Goal: Task Accomplishment & Management: Use online tool/utility

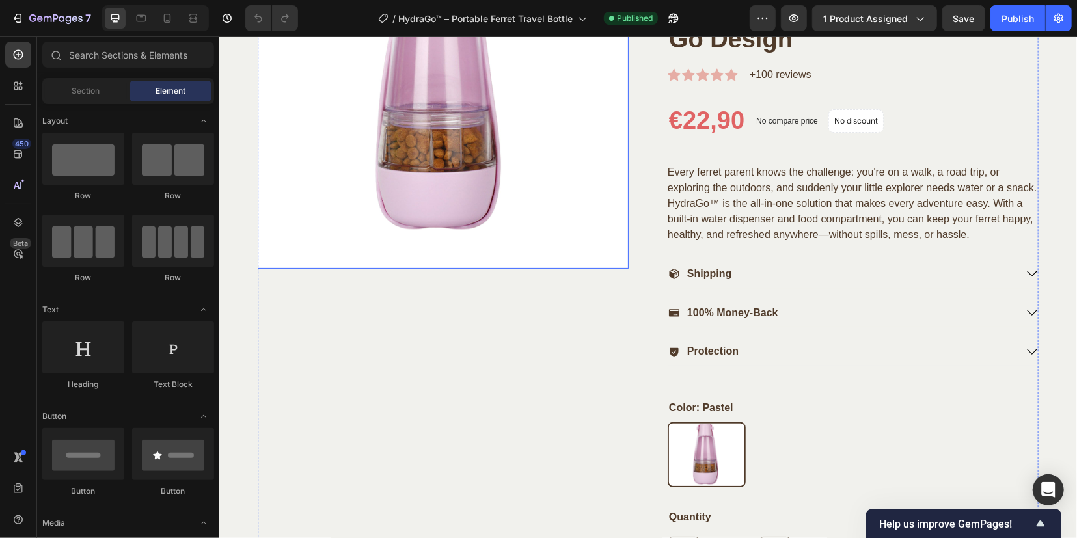
scroll to position [570, 0]
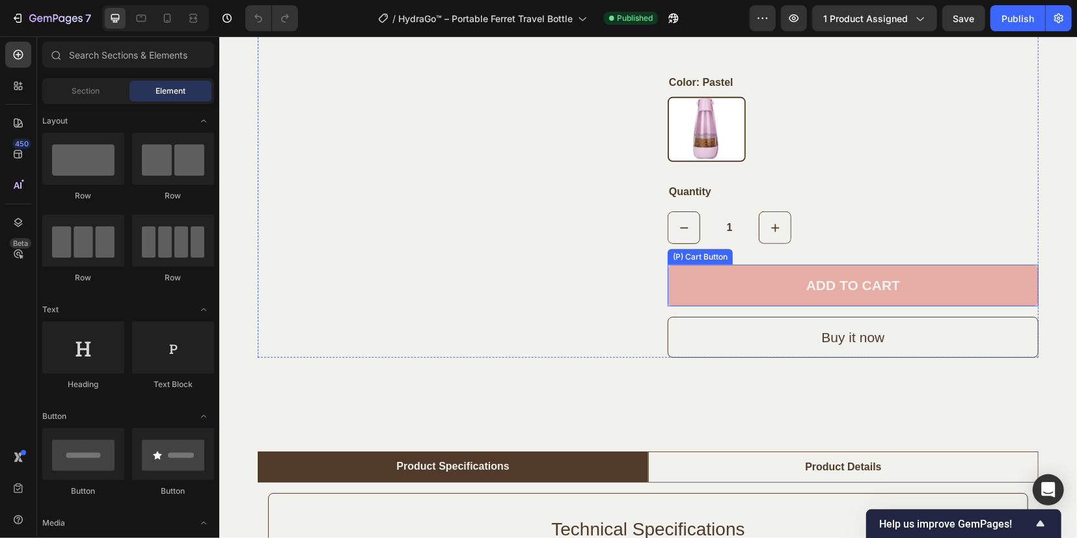
click at [751, 275] on button "ADD TO CART" at bounding box center [852, 285] width 371 height 42
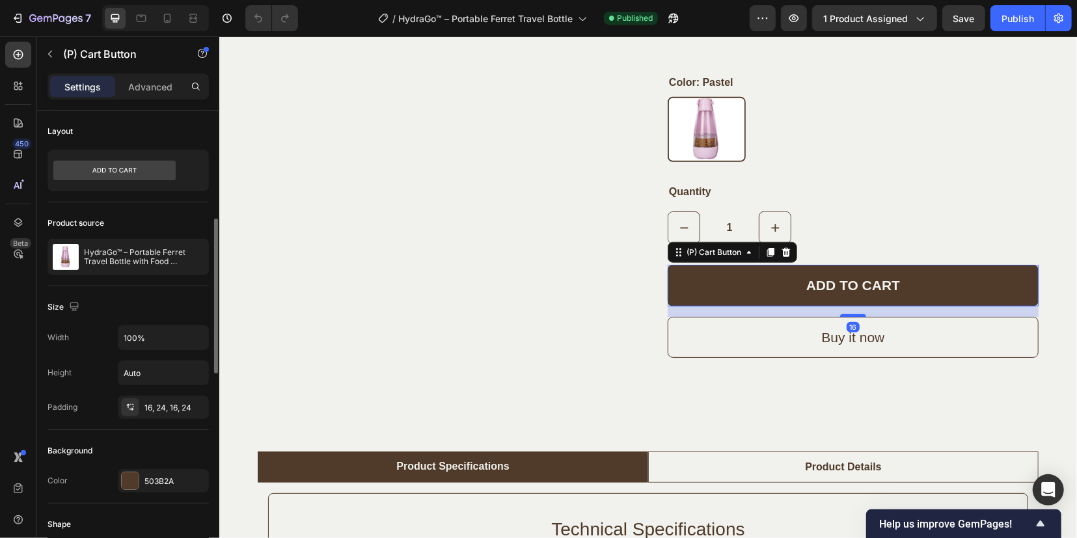
scroll to position [81, 0]
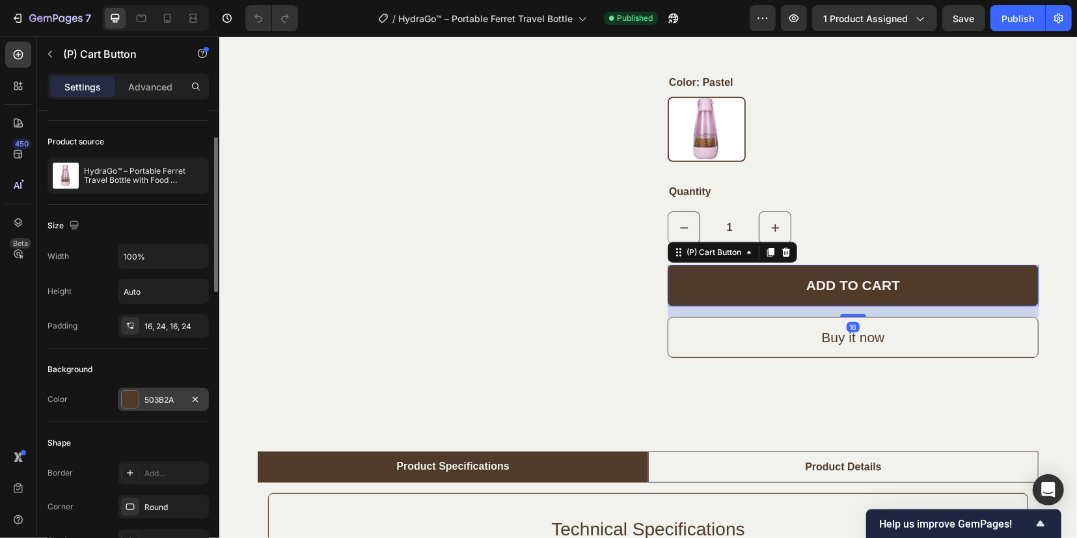
click at [142, 394] on div "503B2A" at bounding box center [163, 399] width 91 height 23
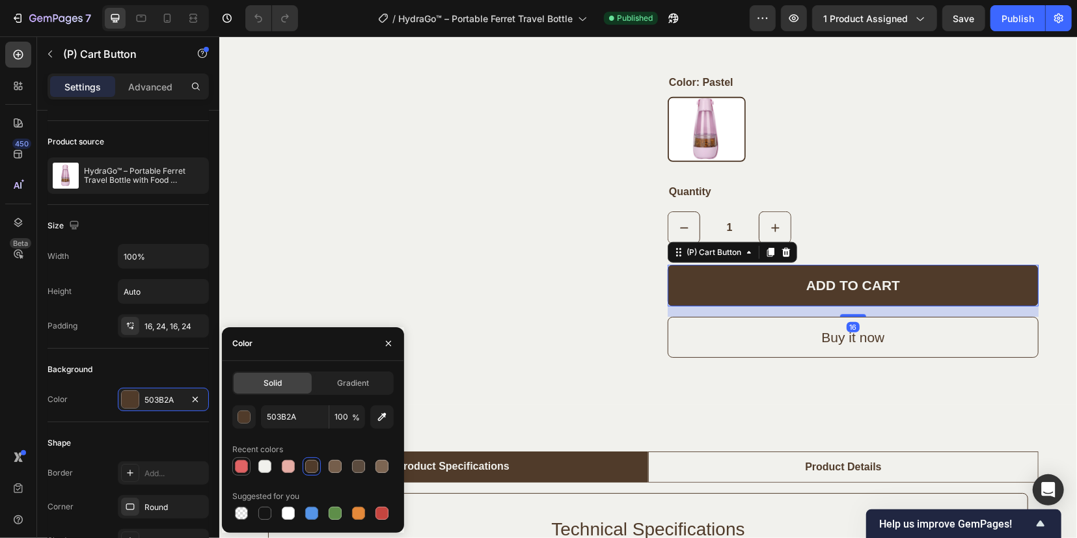
click at [244, 467] on div at bounding box center [241, 466] width 13 height 13
type input "E06364"
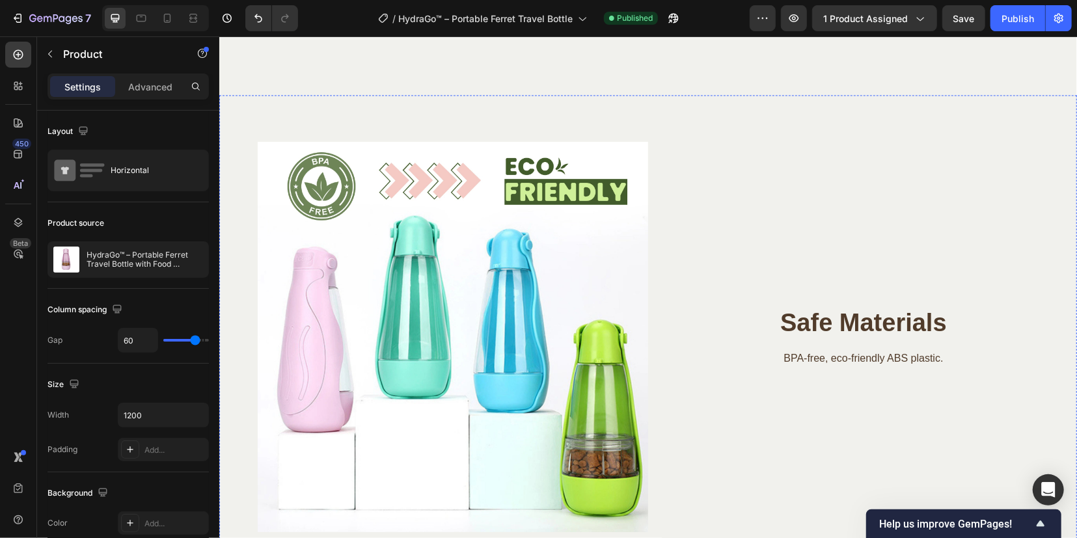
scroll to position [1709, 0]
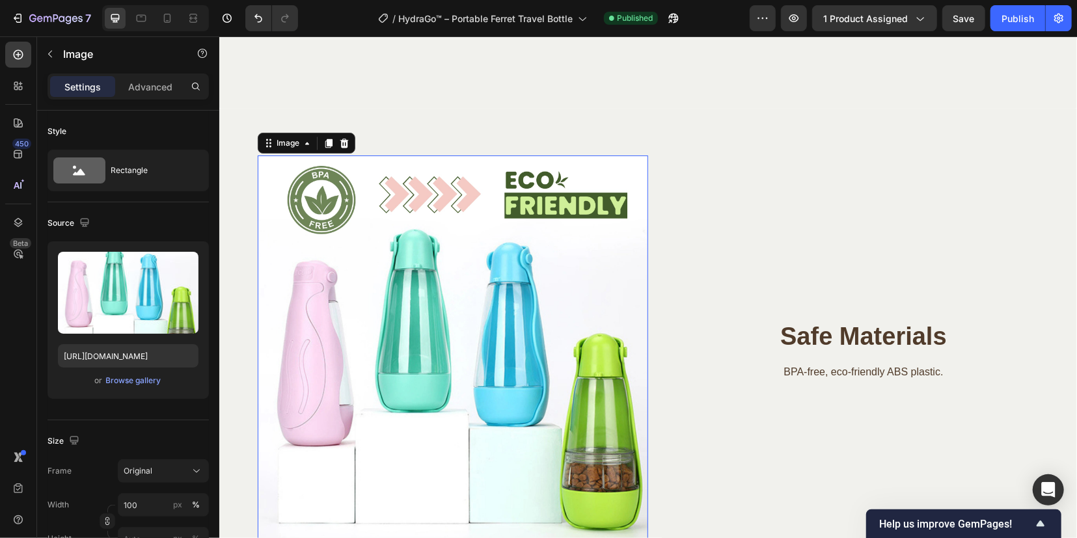
click at [456, 329] on img at bounding box center [452, 350] width 391 height 391
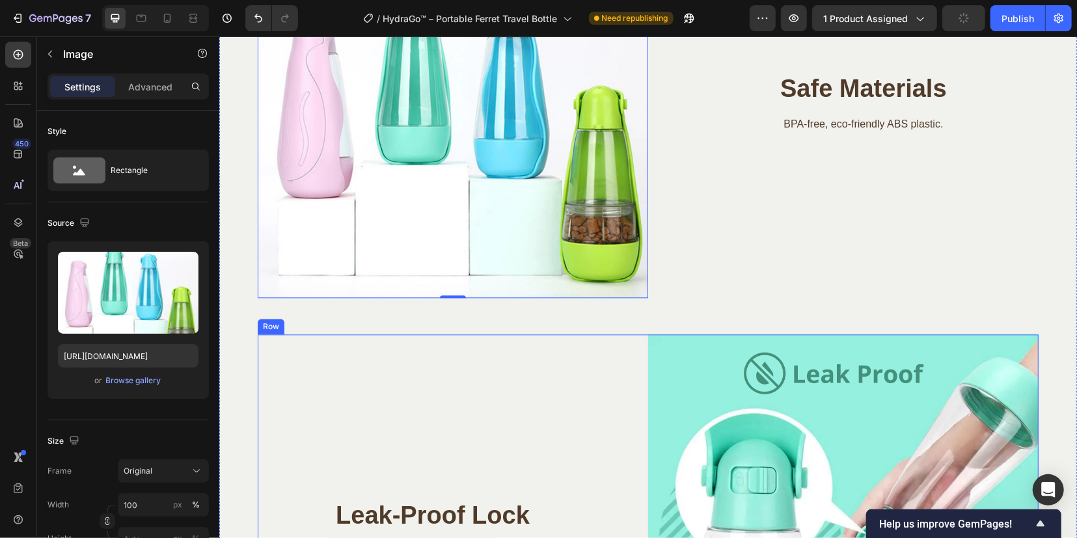
scroll to position [1953, 0]
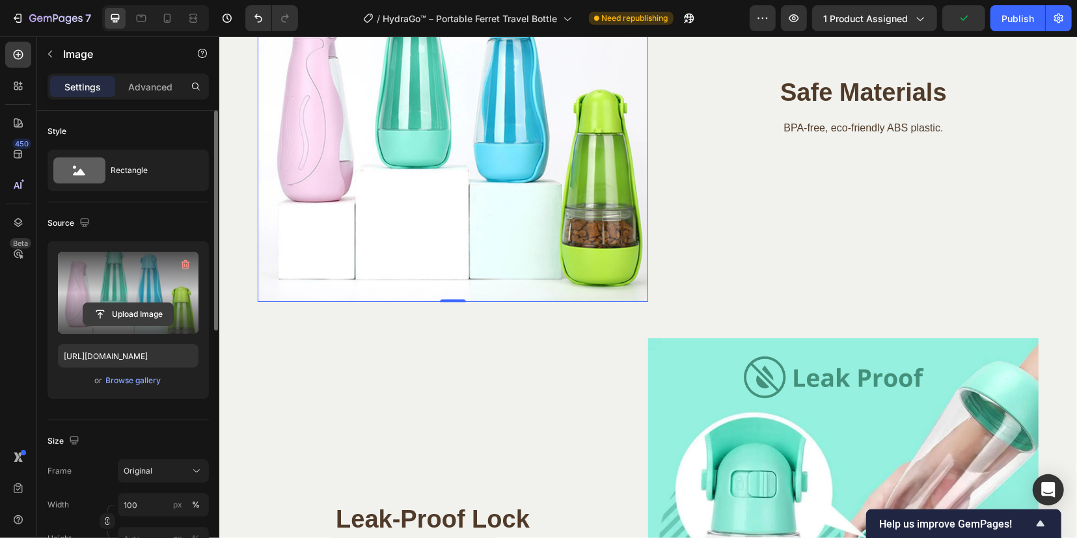
click at [137, 316] on input "file" at bounding box center [128, 314] width 90 height 22
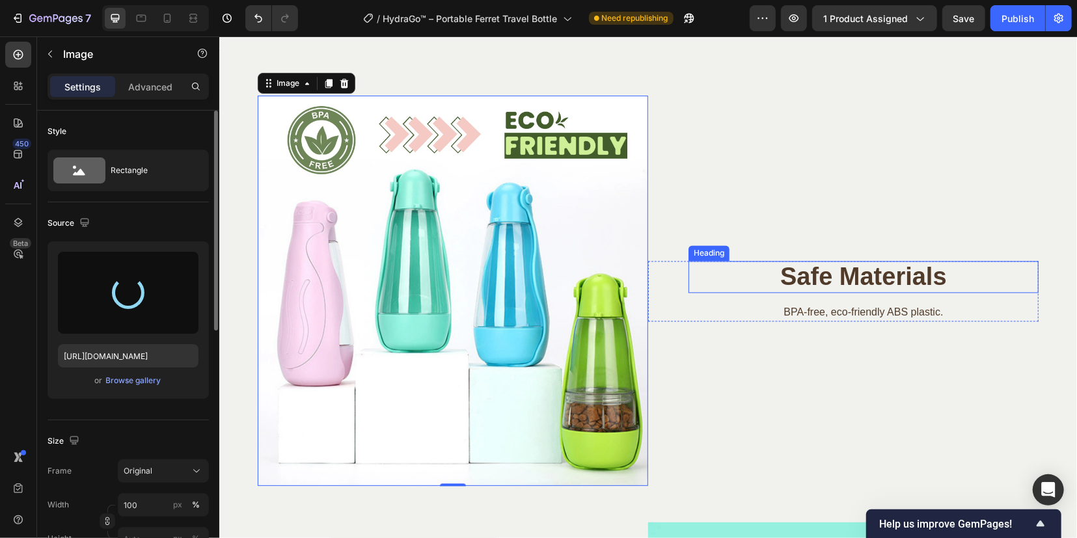
scroll to position [1790, 0]
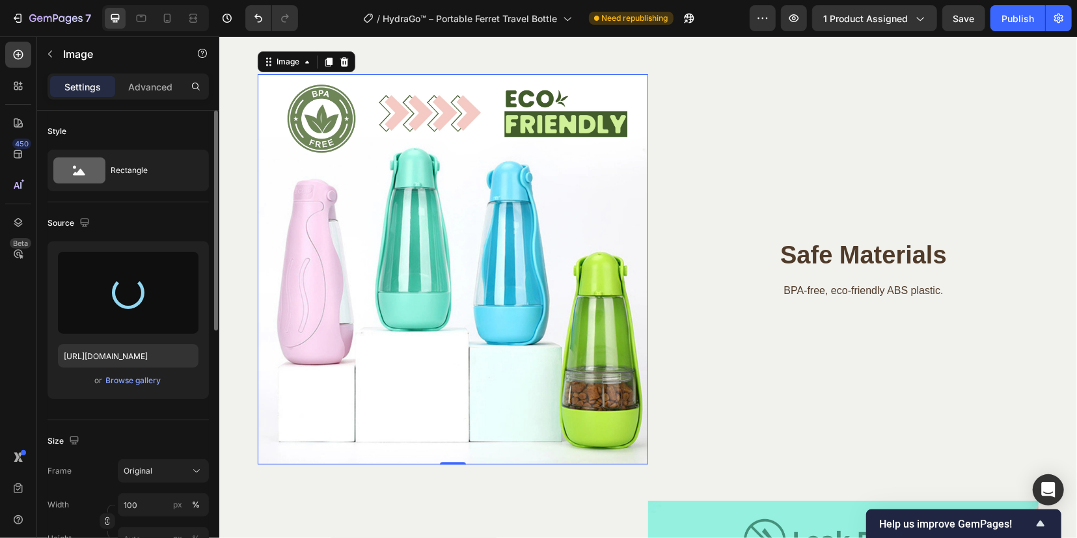
type input "[URL][DOMAIN_NAME]"
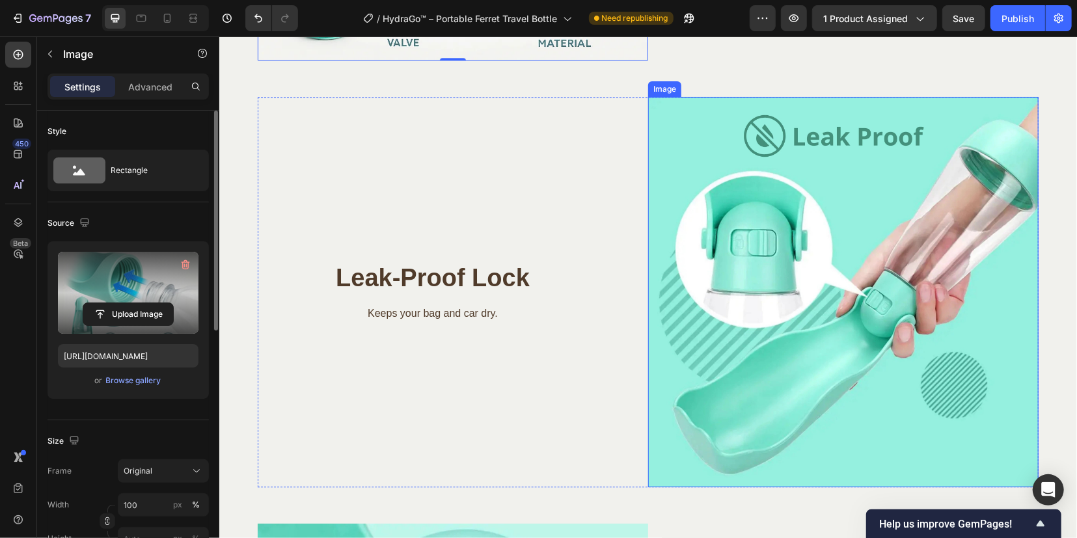
scroll to position [2197, 0]
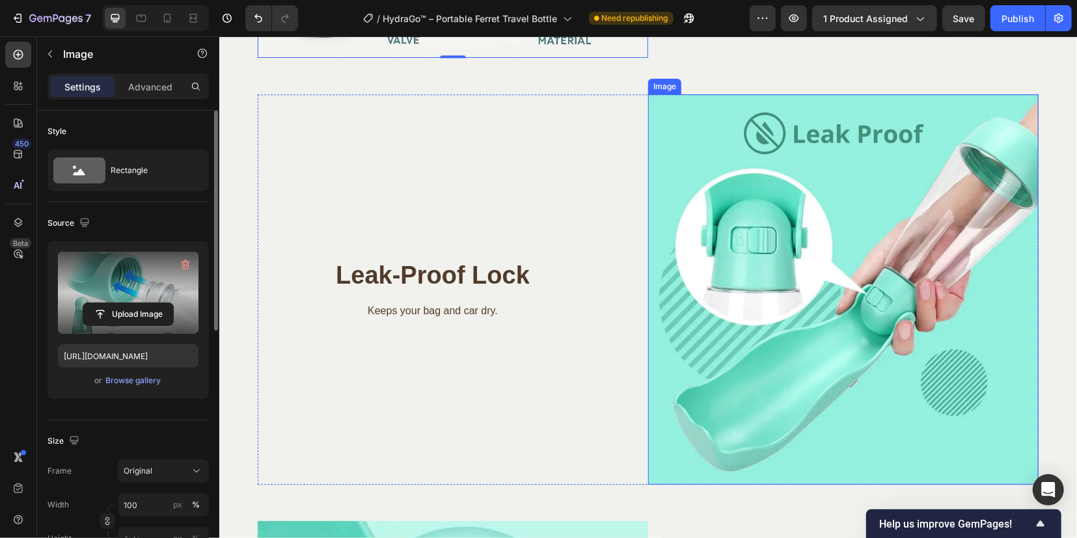
click at [824, 279] on img at bounding box center [843, 289] width 391 height 391
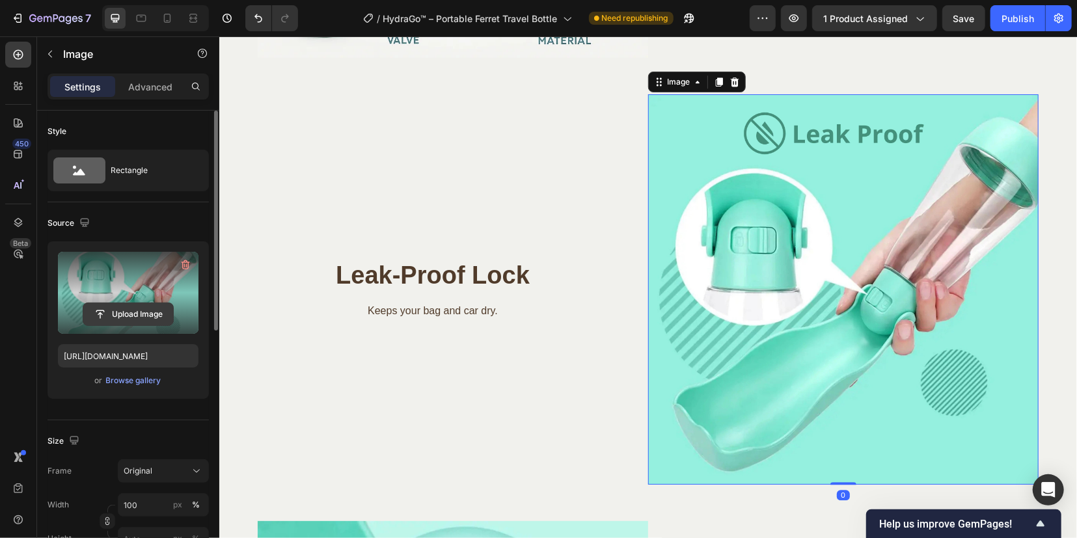
click at [138, 313] on input "file" at bounding box center [128, 314] width 90 height 22
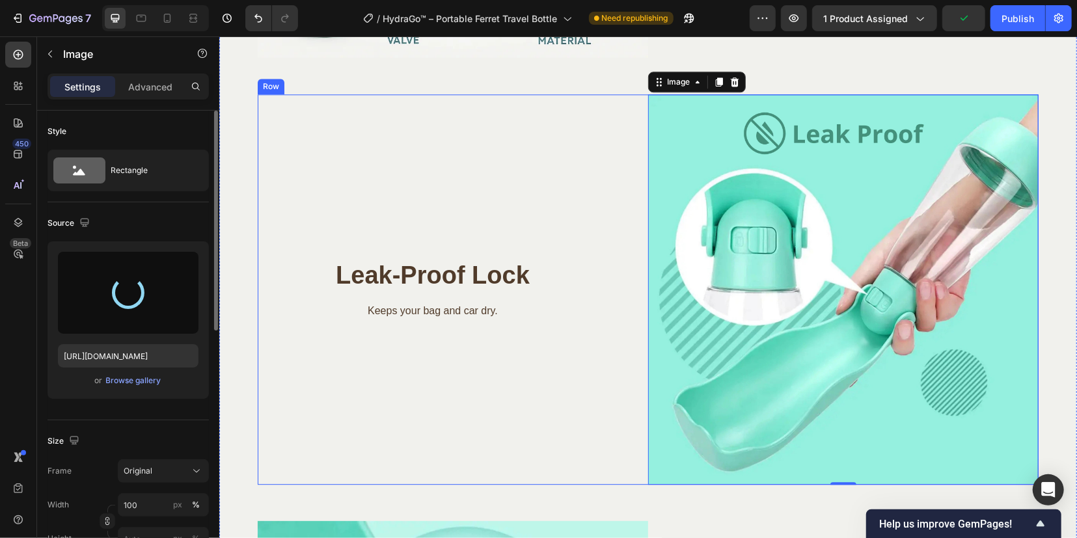
type input "[URL][DOMAIN_NAME]"
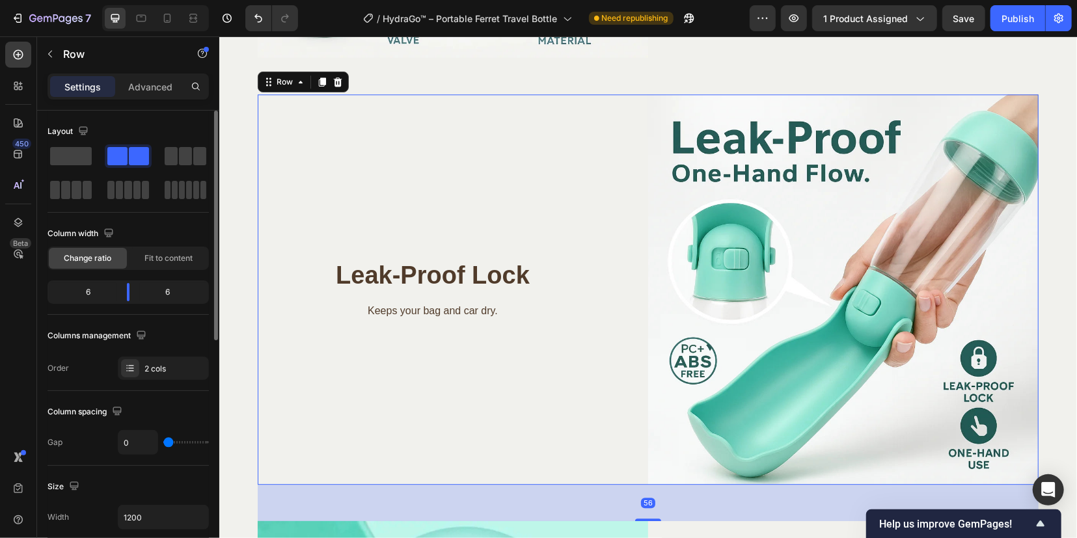
click at [482, 398] on div "Leak-Proof Lock Heading Keeps your bag and car dry. Text block Row" at bounding box center [452, 289] width 391 height 391
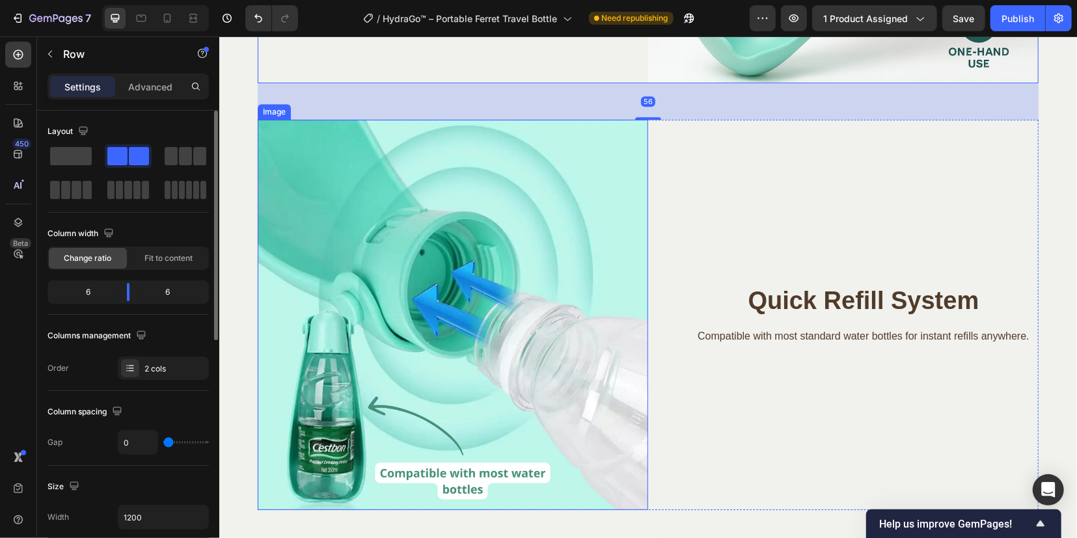
scroll to position [2685, 0]
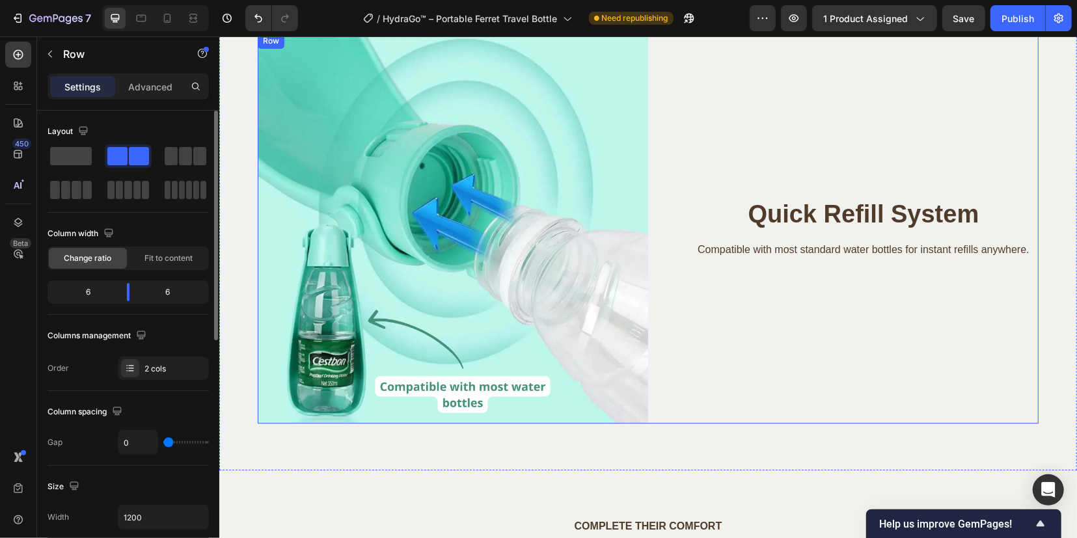
click at [730, 131] on div "Quick Refill System Heading Compatible with most standard water bottles for ins…" at bounding box center [843, 228] width 391 height 391
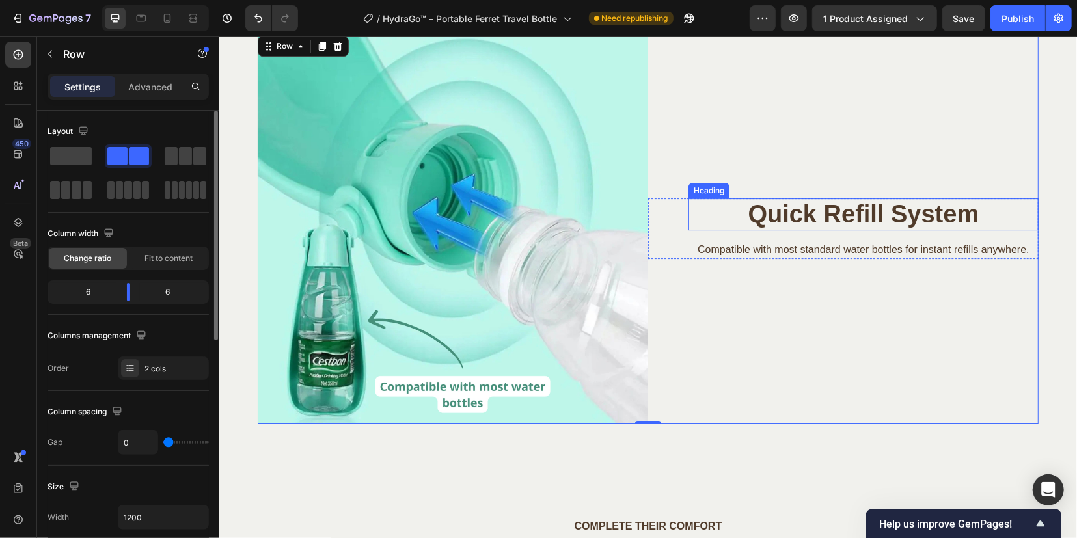
click at [788, 212] on h2 "Quick Refill System" at bounding box center [863, 214] width 350 height 33
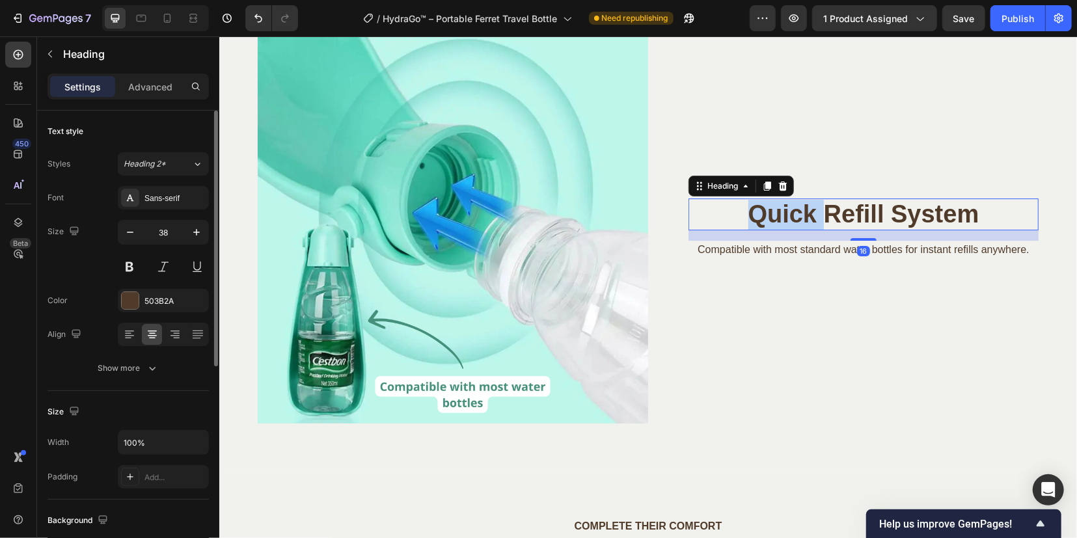
click at [788, 212] on h2 "Quick Refill System" at bounding box center [863, 214] width 350 height 33
click at [788, 212] on p "Quick Refill System" at bounding box center [863, 214] width 348 height 30
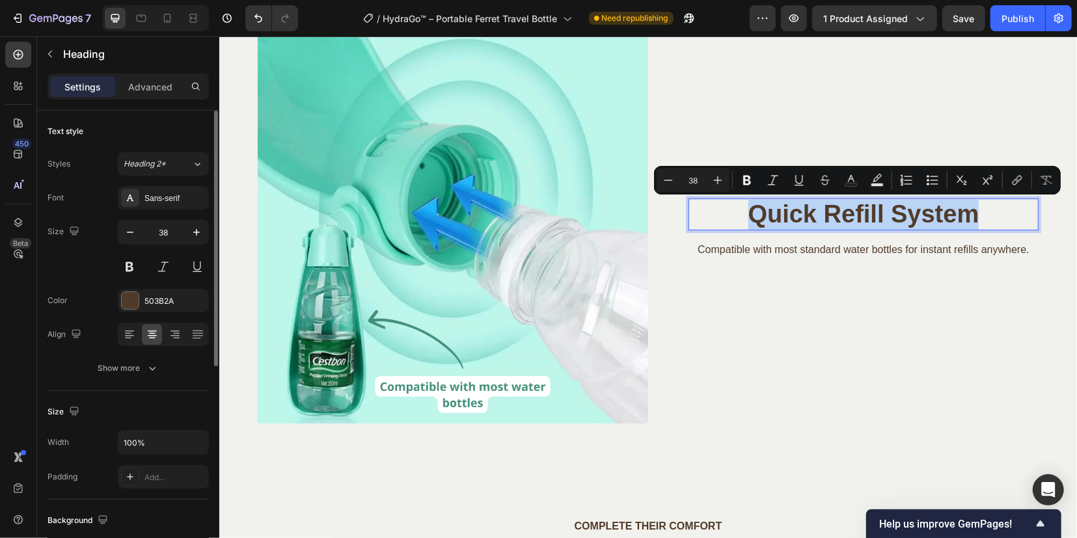
copy p "Quick Refill System"
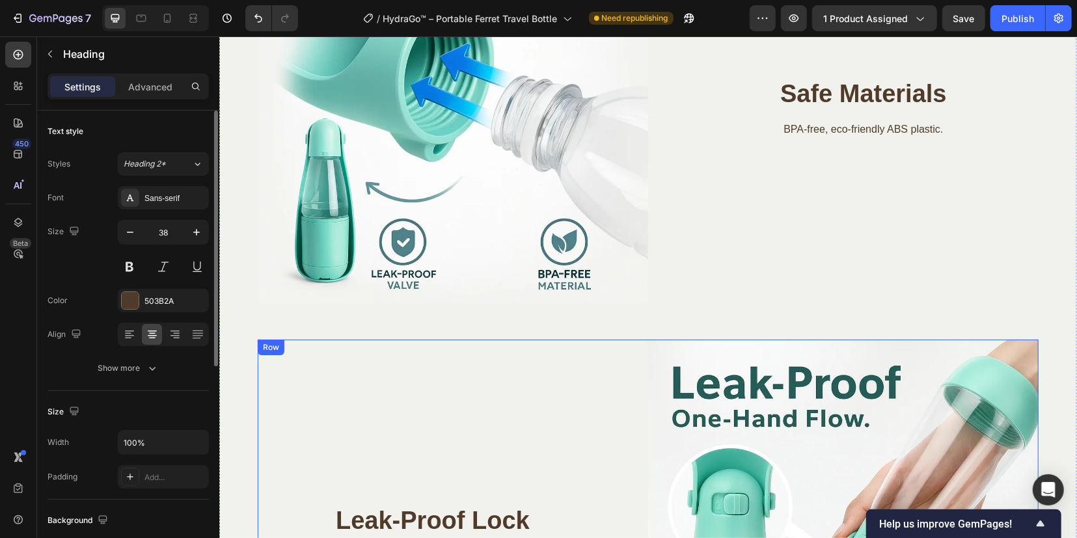
scroll to position [1790, 0]
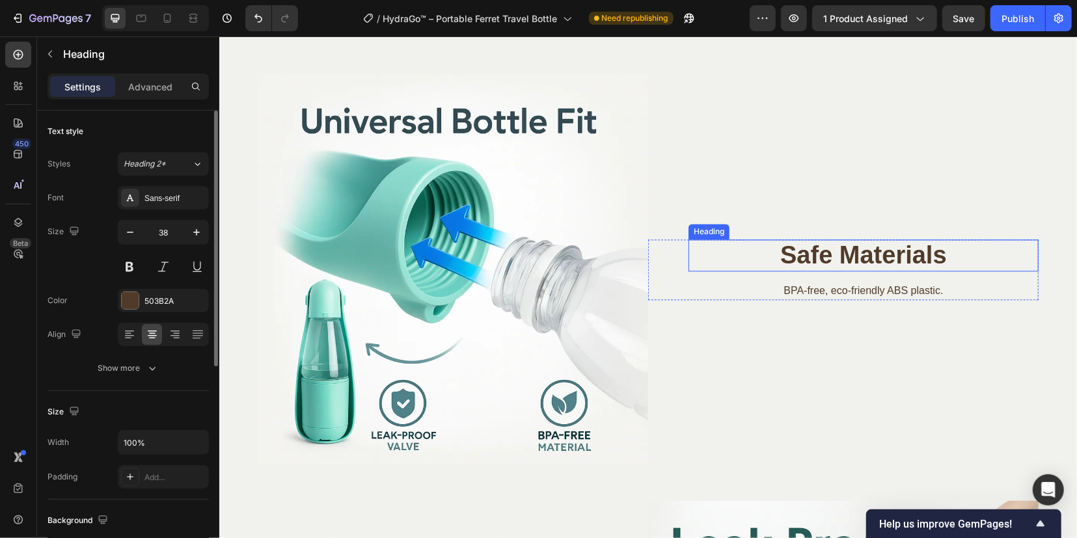
click at [816, 262] on h2 "Safe Materials" at bounding box center [863, 255] width 350 height 33
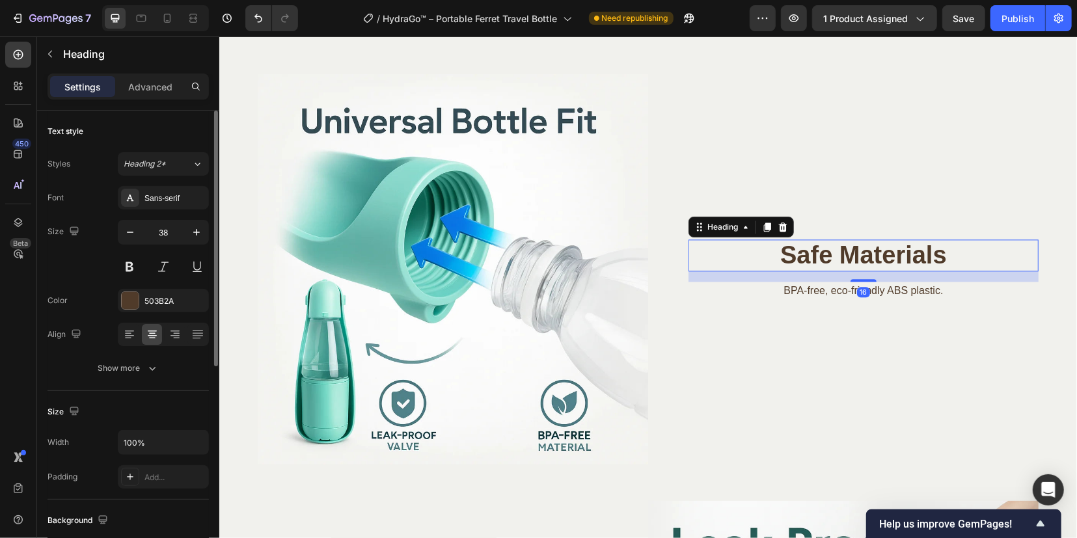
click at [816, 261] on h2 "Safe Materials" at bounding box center [863, 255] width 350 height 33
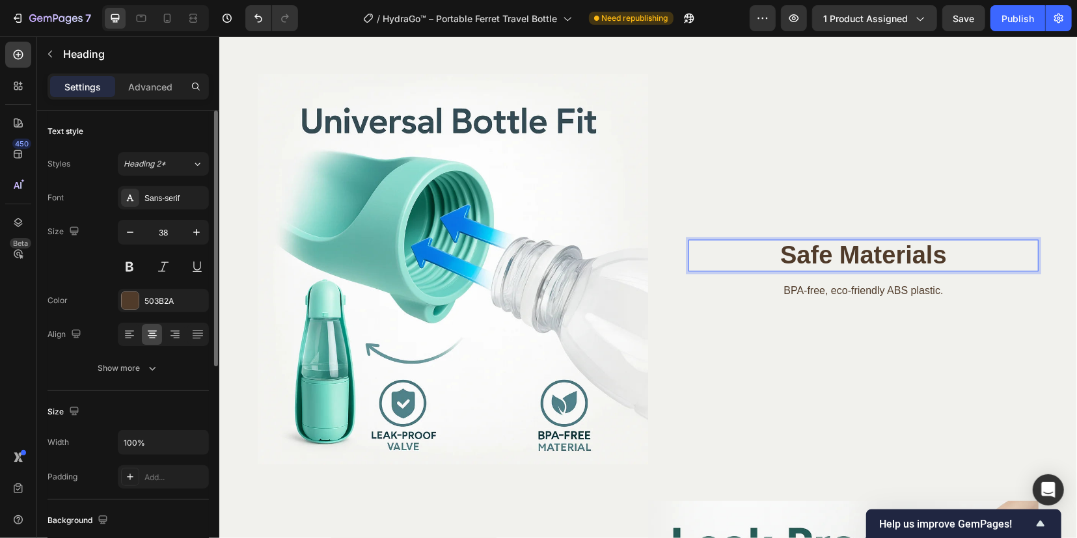
click at [816, 261] on p "Safe Materials" at bounding box center [863, 255] width 348 height 30
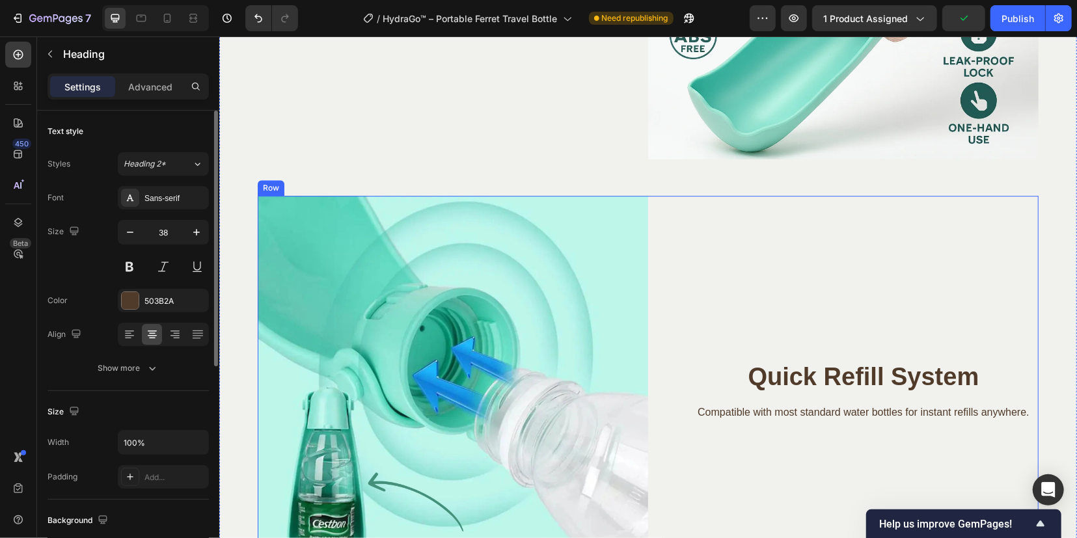
scroll to position [2604, 0]
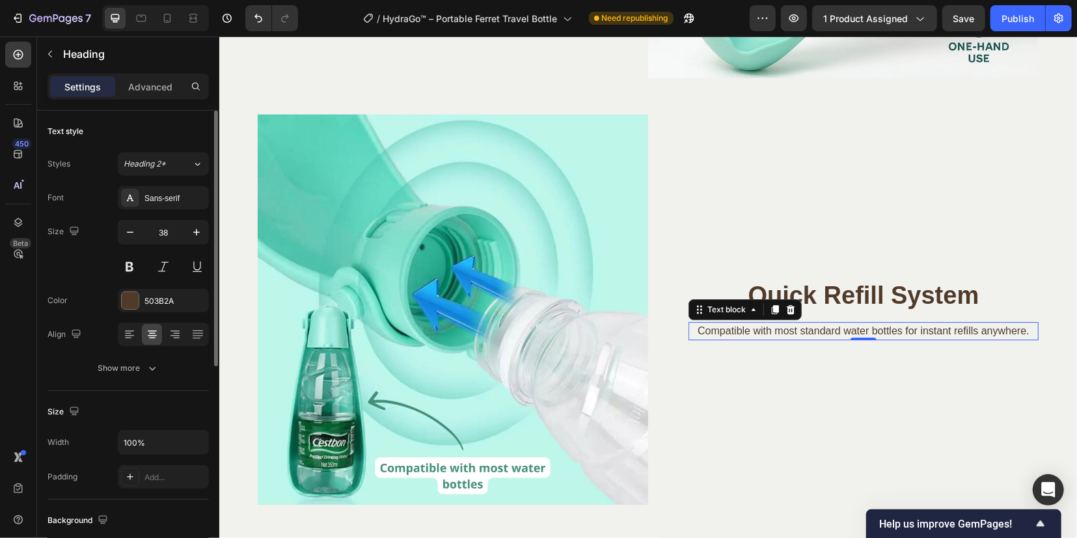
click at [756, 330] on p "Compatible with most standard water bottles for instant refills anywhere." at bounding box center [863, 331] width 348 height 16
click at [756, 329] on p "Compatible with most standard water bottles for instant refills anywhere." at bounding box center [863, 331] width 348 height 16
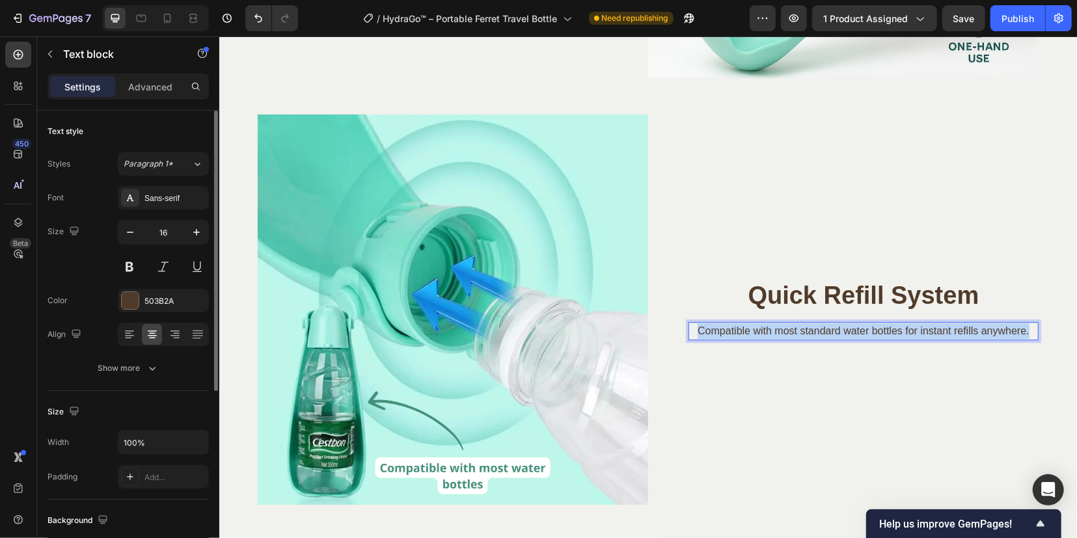
click at [756, 329] on p "Compatible with most standard water bottles for instant refills anywhere." at bounding box center [863, 331] width 348 height 16
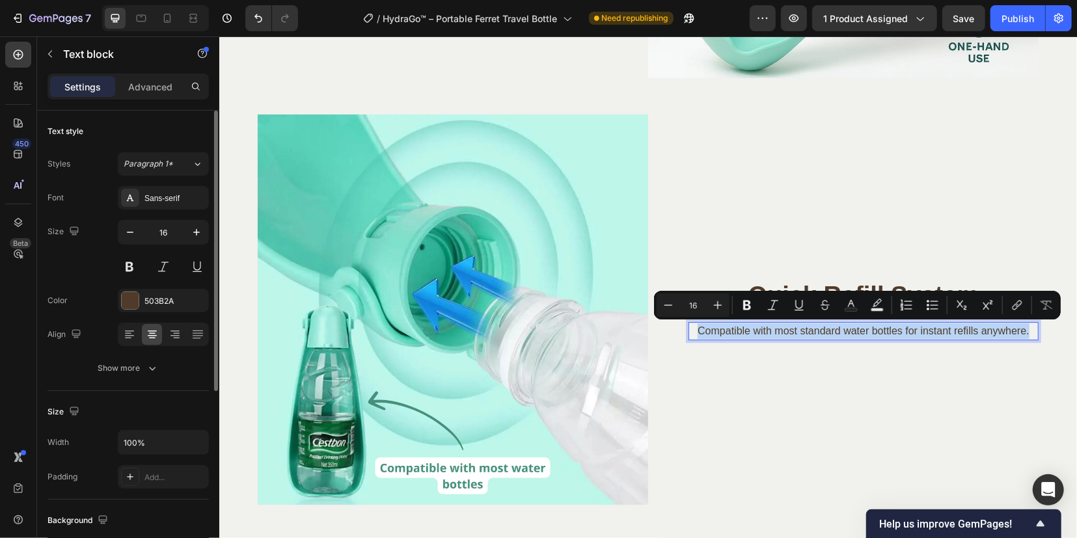
copy p "Compatible with most standard water bottles for instant refills anywhere."
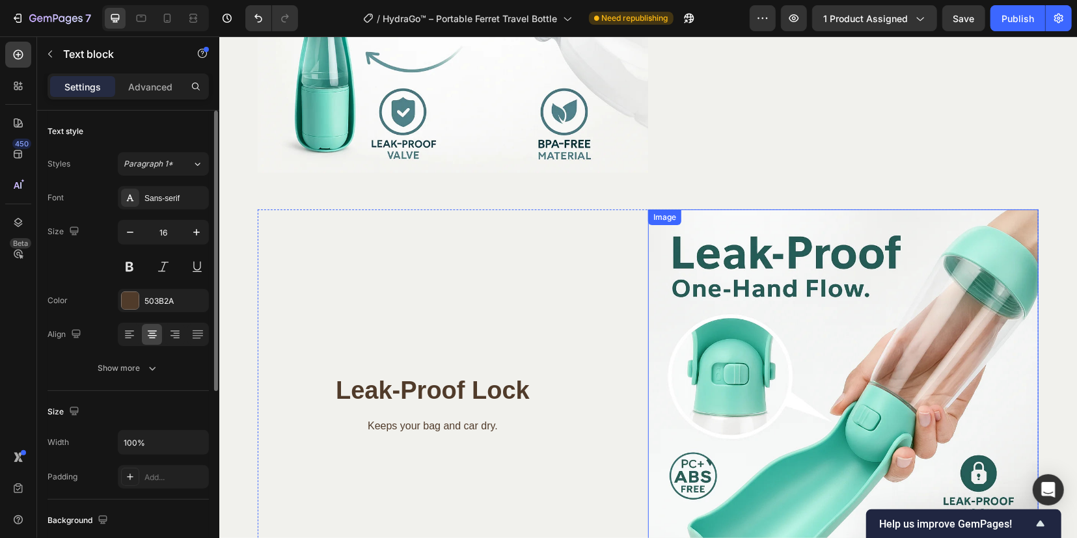
scroll to position [1953, 0]
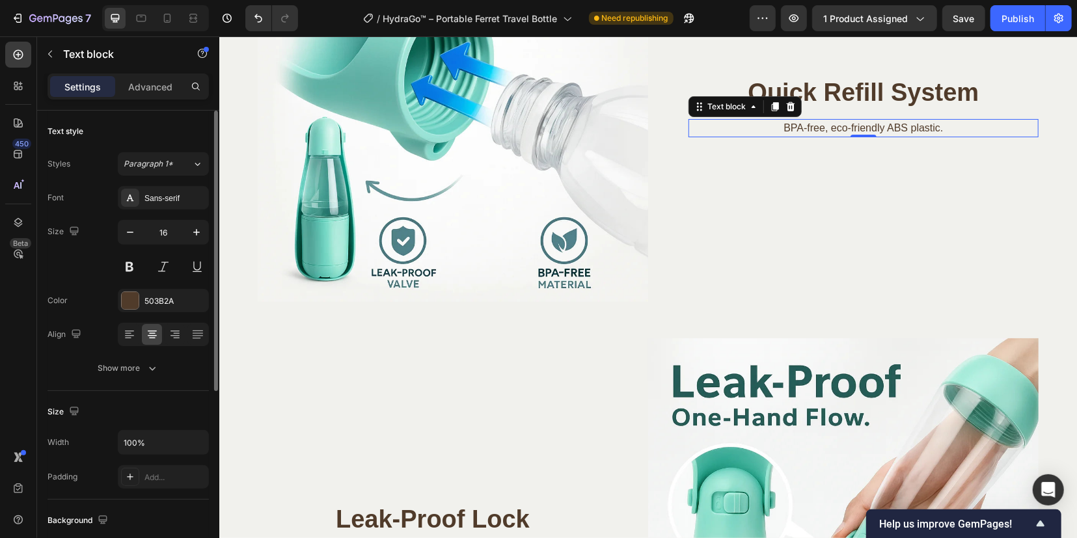
click at [814, 130] on p "BPA-free, eco-friendly ABS plastic." at bounding box center [863, 128] width 348 height 16
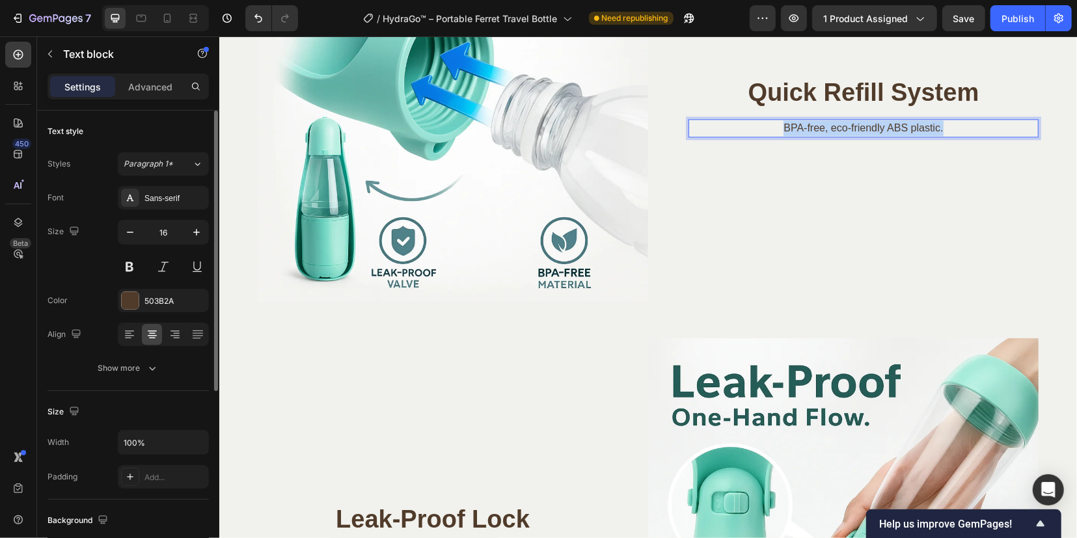
click at [814, 130] on p "BPA-free, eco-friendly ABS plastic." at bounding box center [863, 128] width 348 height 16
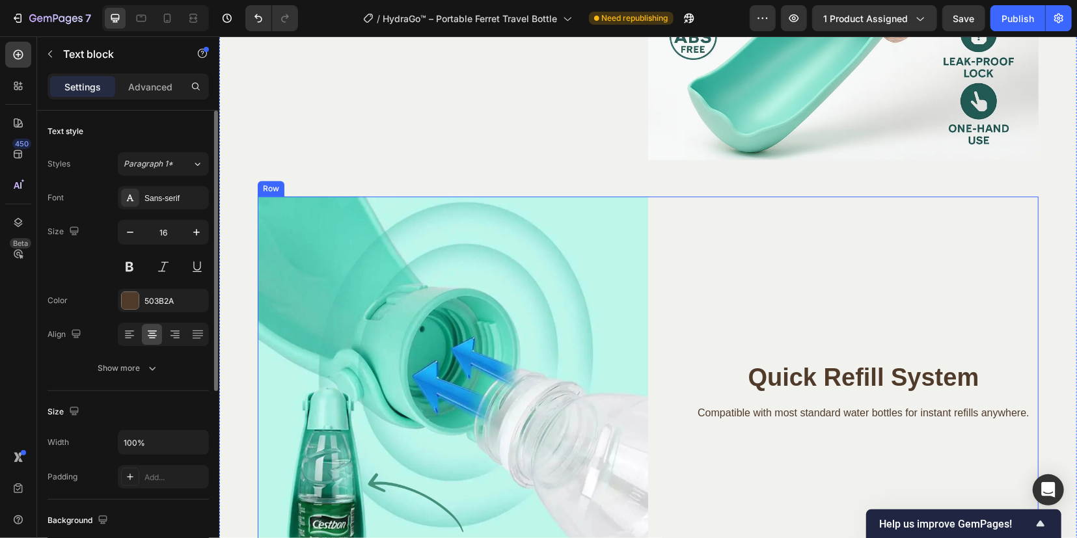
scroll to position [2523, 0]
click at [701, 232] on div "Quick Refill System Heading Compatible with most standard water bottles for ins…" at bounding box center [843, 390] width 391 height 391
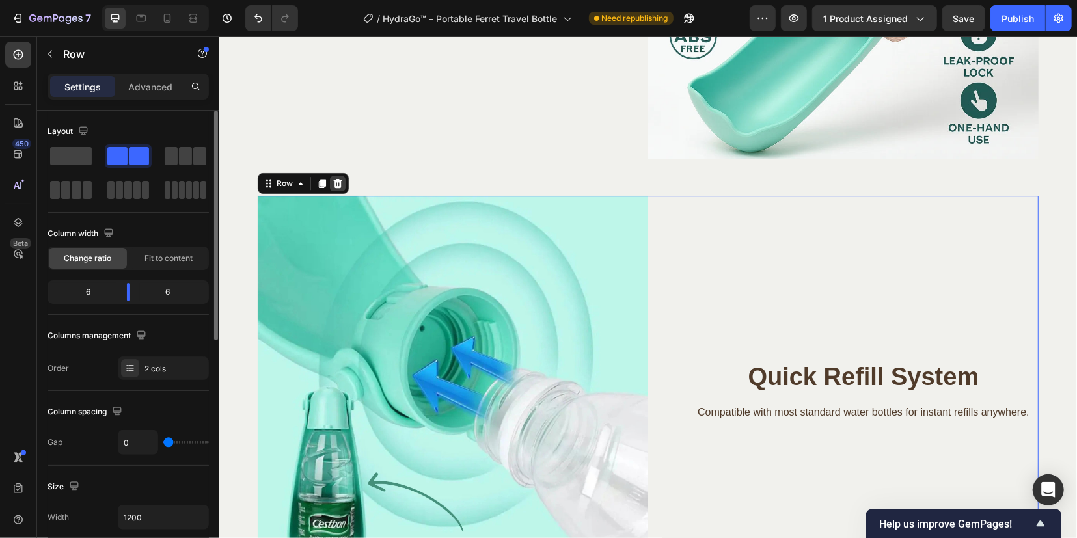
click at [333, 185] on icon at bounding box center [337, 182] width 8 height 9
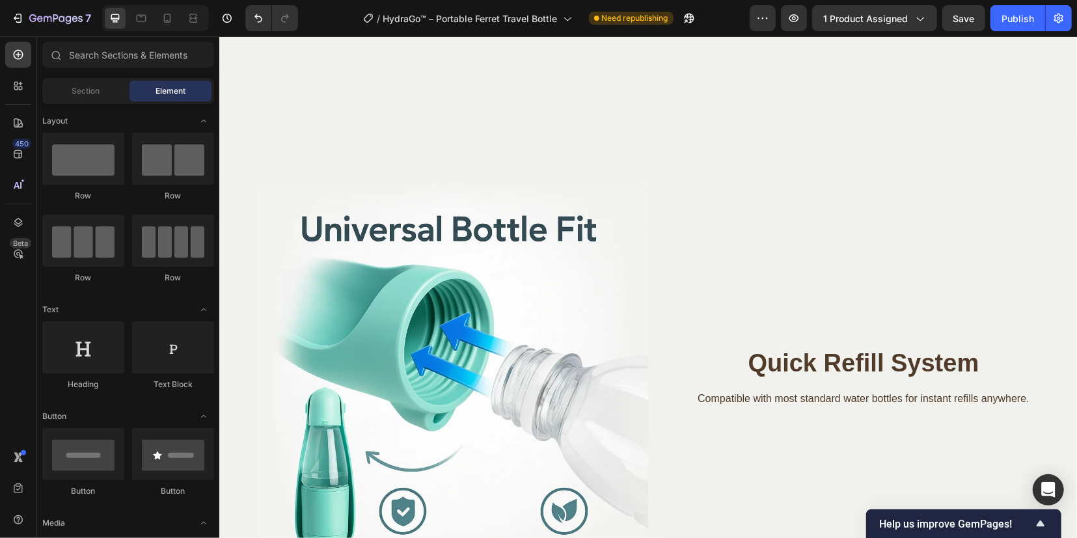
scroll to position [1636, 0]
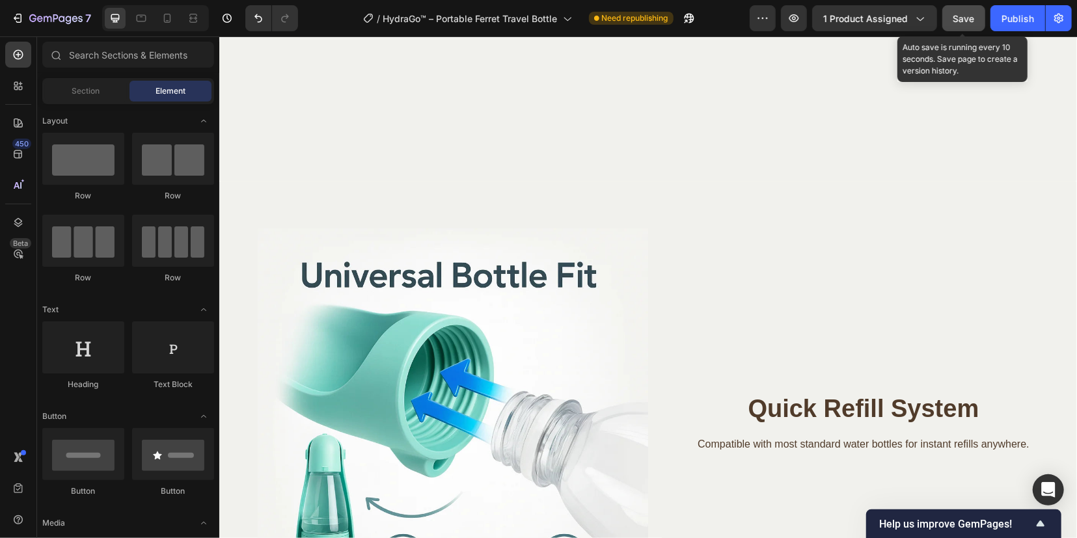
click at [962, 14] on span "Save" at bounding box center [964, 18] width 21 height 11
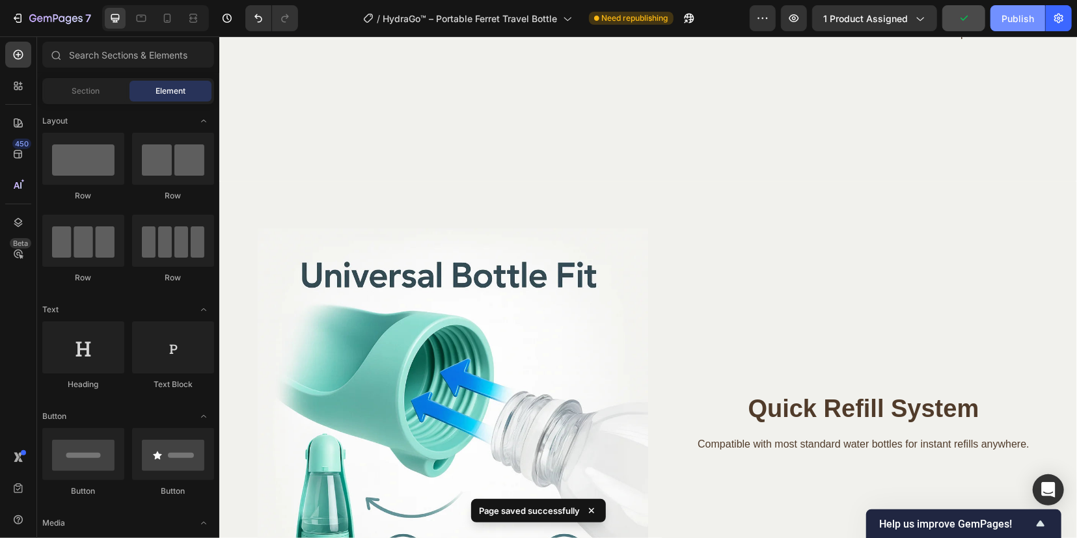
click at [1017, 20] on div "Publish" at bounding box center [1018, 19] width 33 height 14
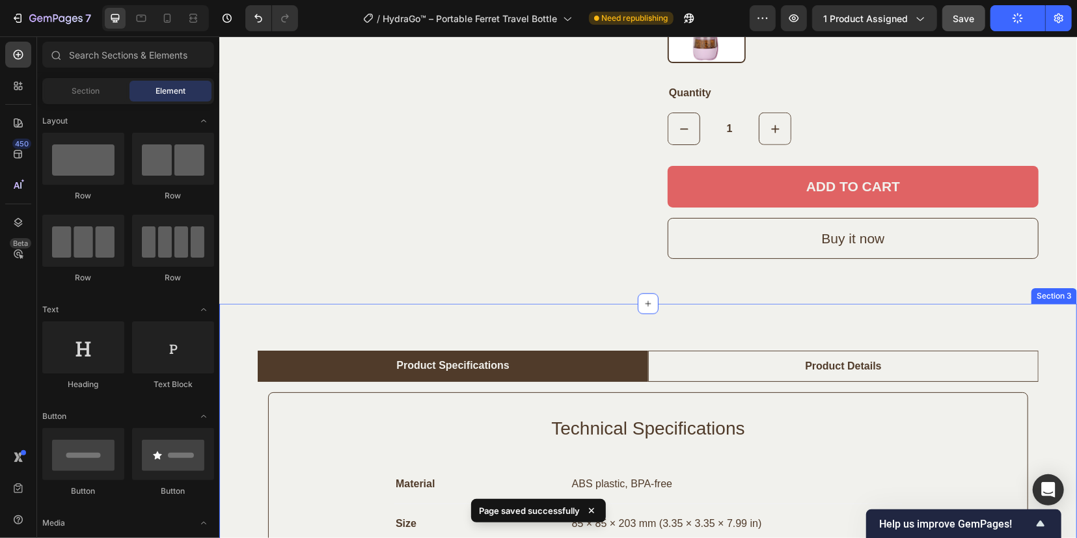
scroll to position [659, 0]
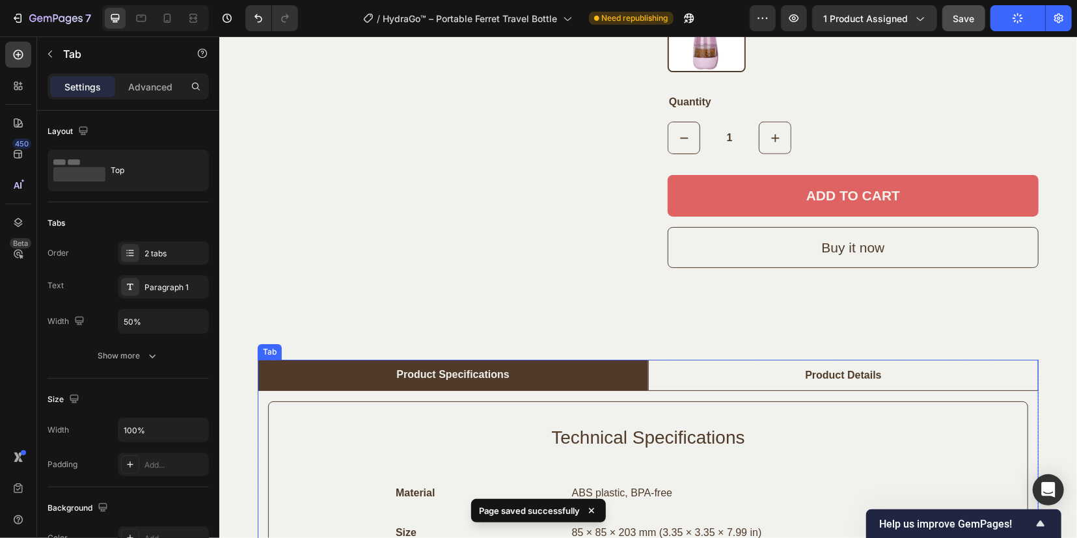
click at [808, 375] on div "Product Details" at bounding box center [843, 375] width 80 height 20
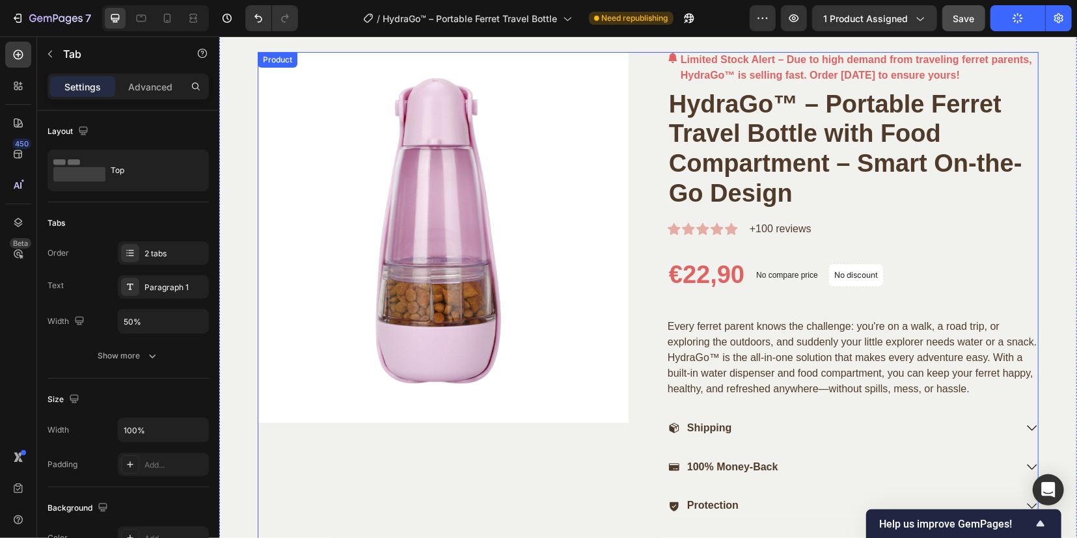
scroll to position [0, 0]
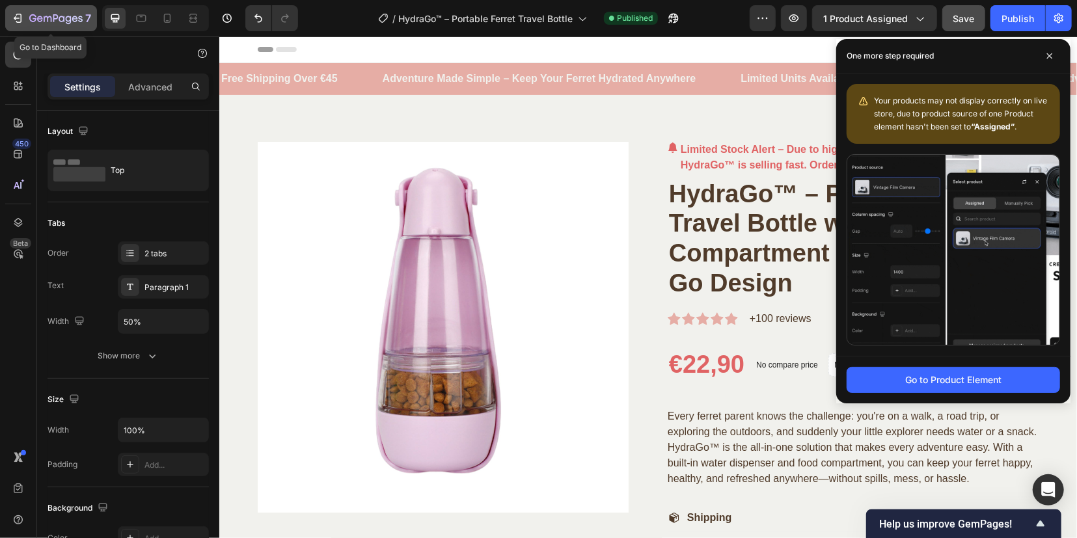
click at [59, 16] on icon "button" at bounding box center [55, 19] width 53 height 11
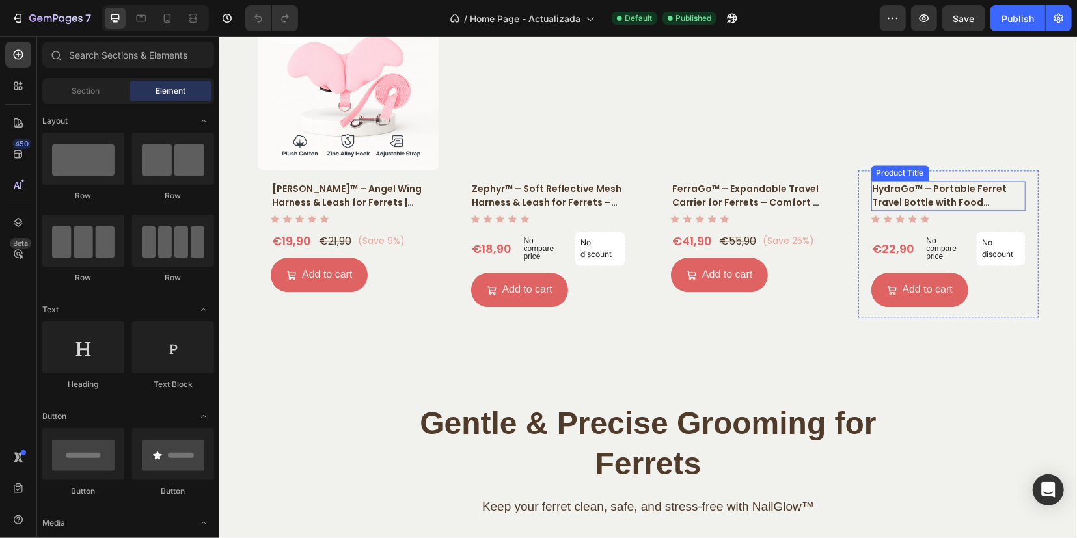
scroll to position [2034, 0]
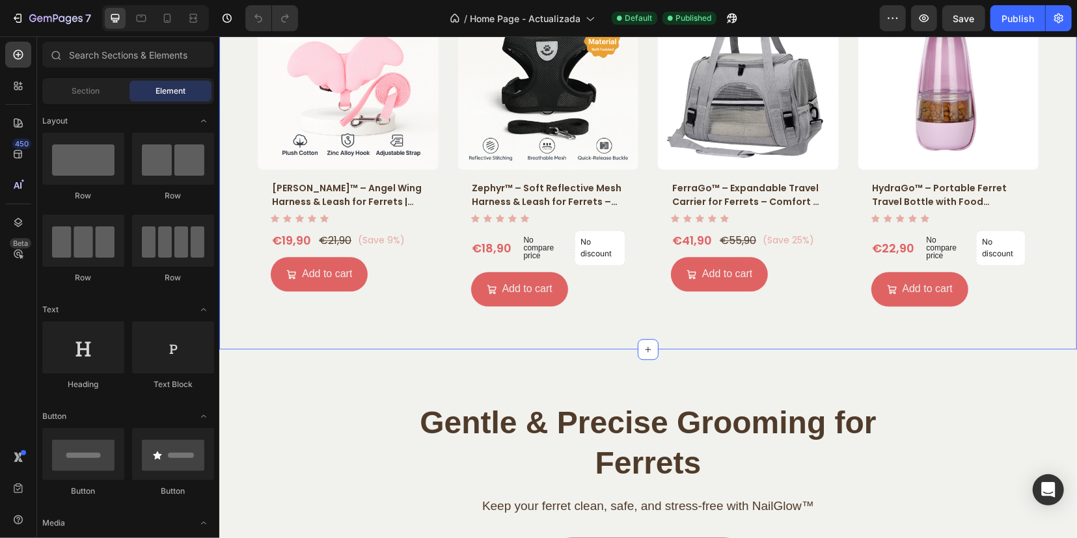
click at [1044, 185] on div "Product Images Aurea™ – Angel Wing Harness & Leash for Ferrets | Feather-Light …" at bounding box center [647, 152] width 838 height 327
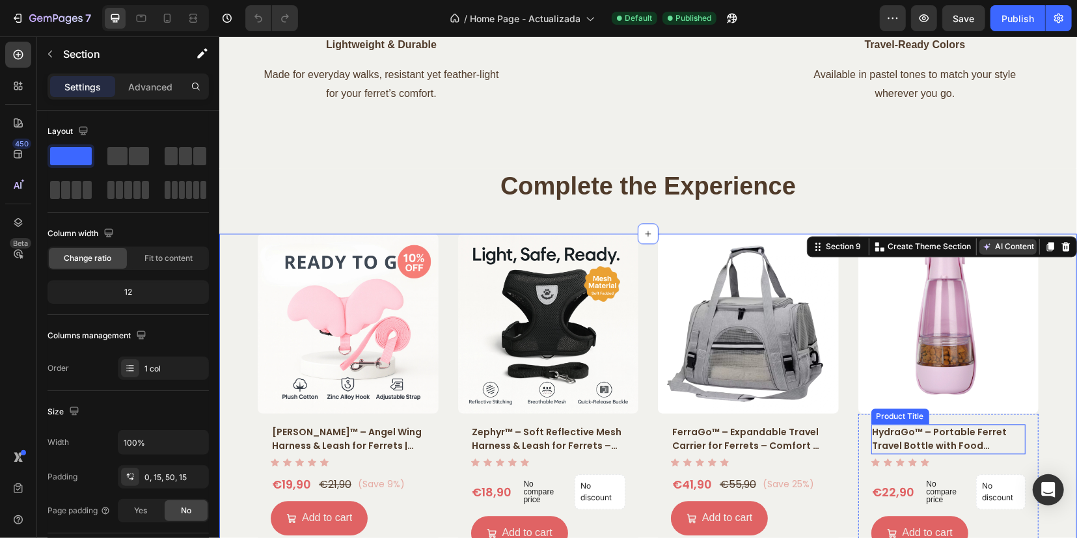
scroll to position [1790, 0]
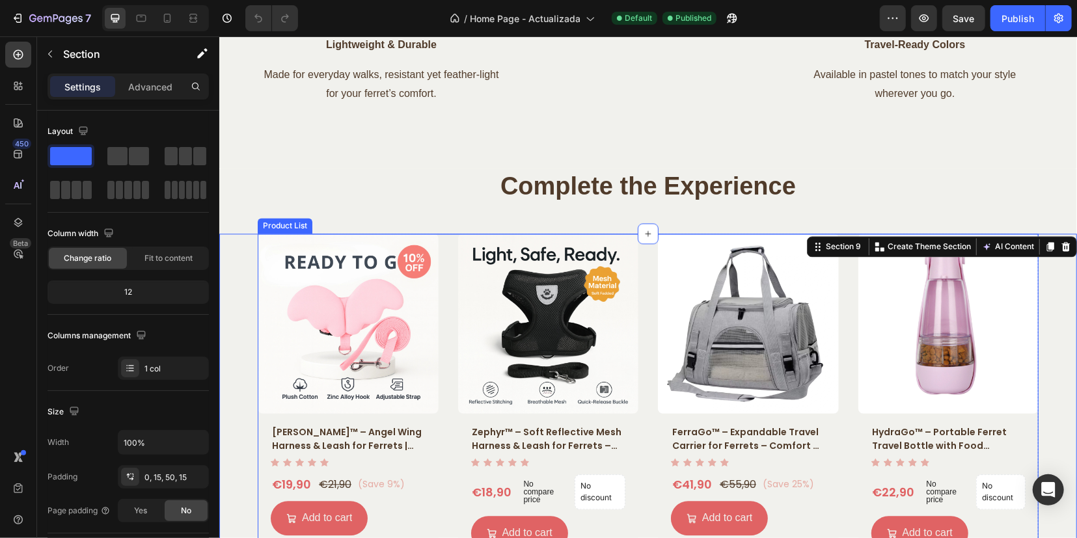
click at [837, 265] on div "Product Images Aurea™ – Angel Wing Harness & Leash for Ferrets | Feather-Light …" at bounding box center [647, 396] width 781 height 327
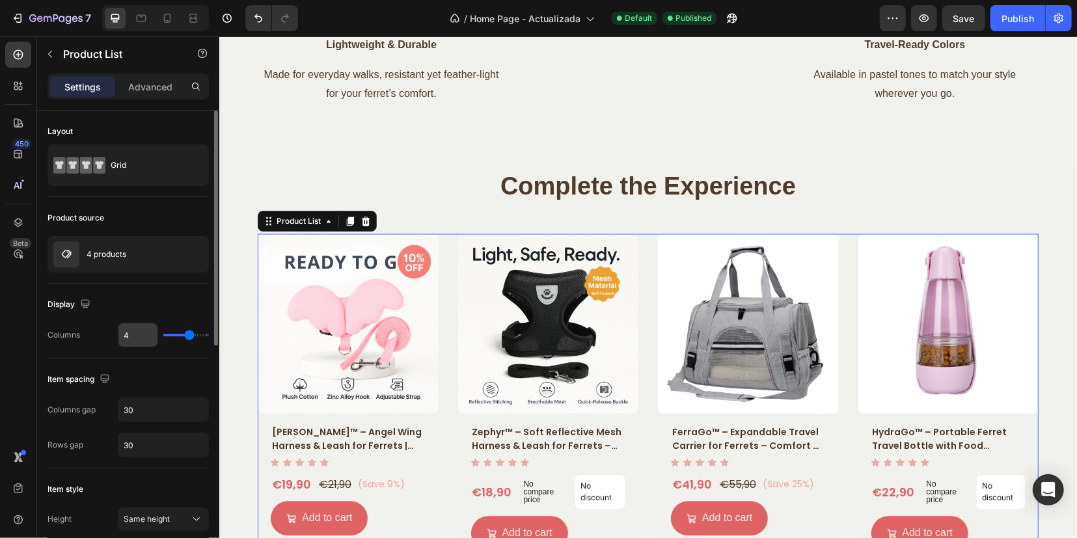
click at [137, 331] on input "4" at bounding box center [137, 335] width 39 height 23
drag, startPoint x: 139, startPoint y: 331, endPoint x: 116, endPoint y: 334, distance: 23.6
click at [116, 334] on div "Columns 4" at bounding box center [128, 335] width 161 height 25
type input "5"
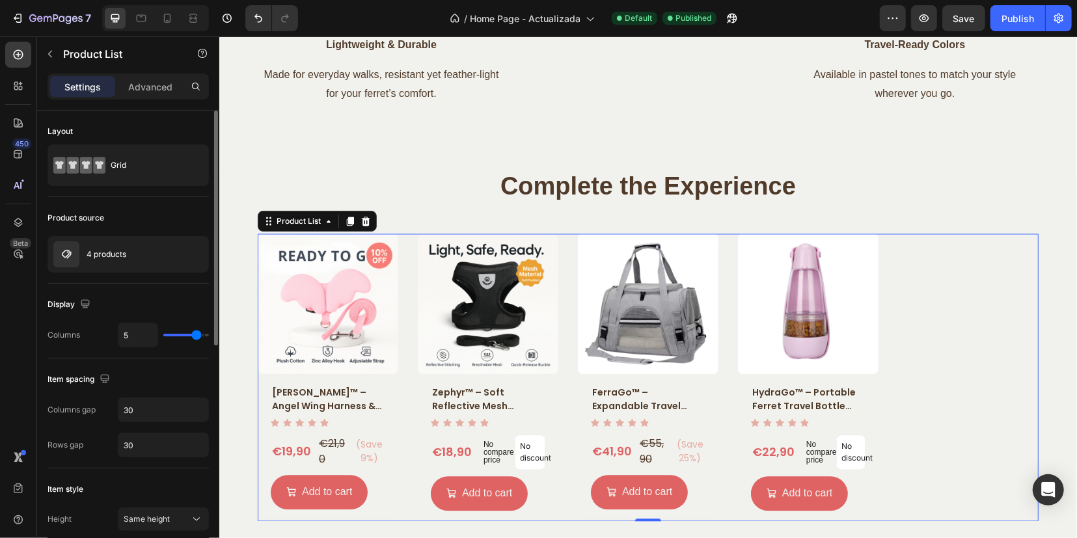
click at [178, 305] on div "Display" at bounding box center [128, 304] width 161 height 21
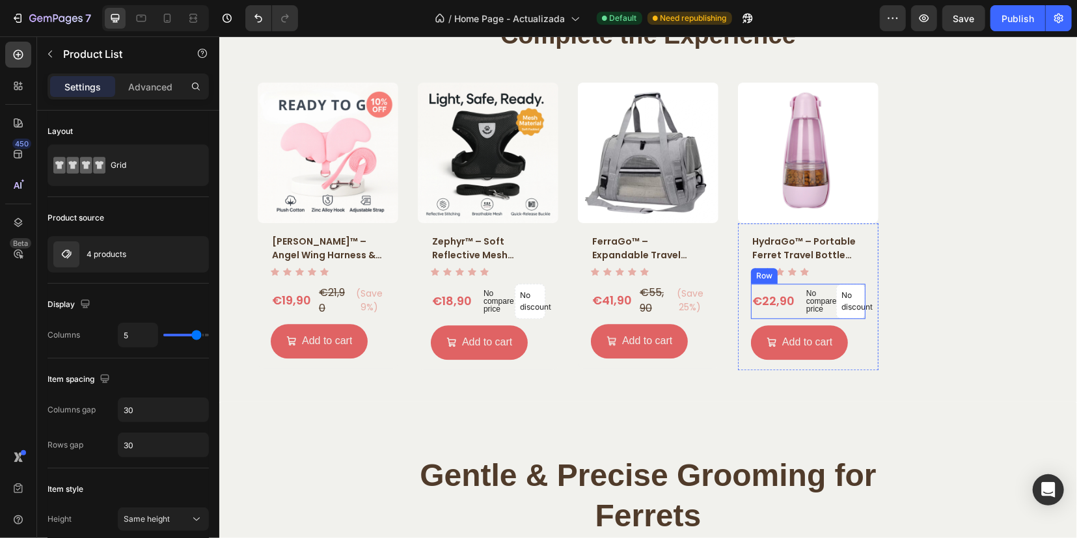
scroll to position [1953, 0]
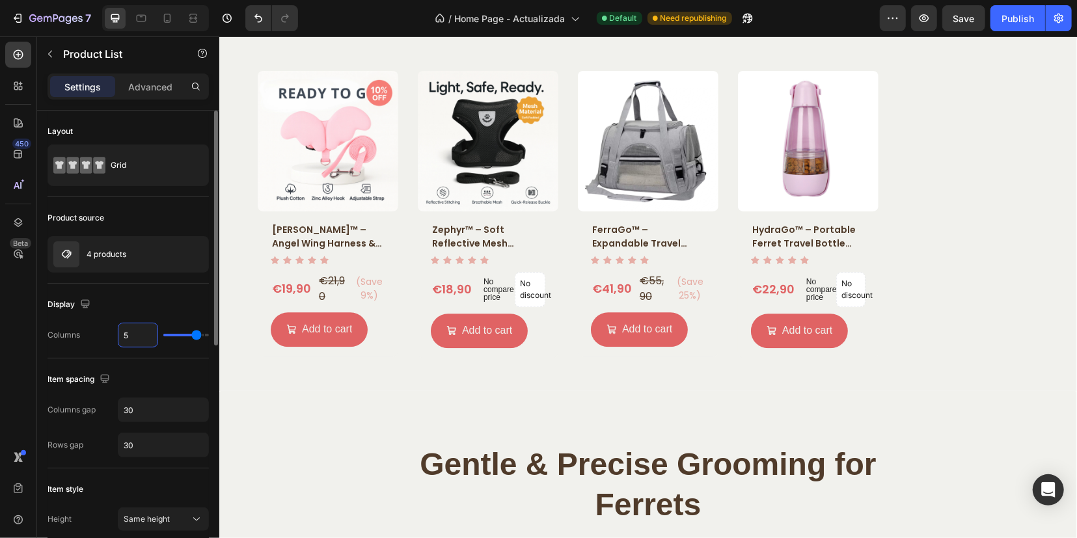
type input "4"
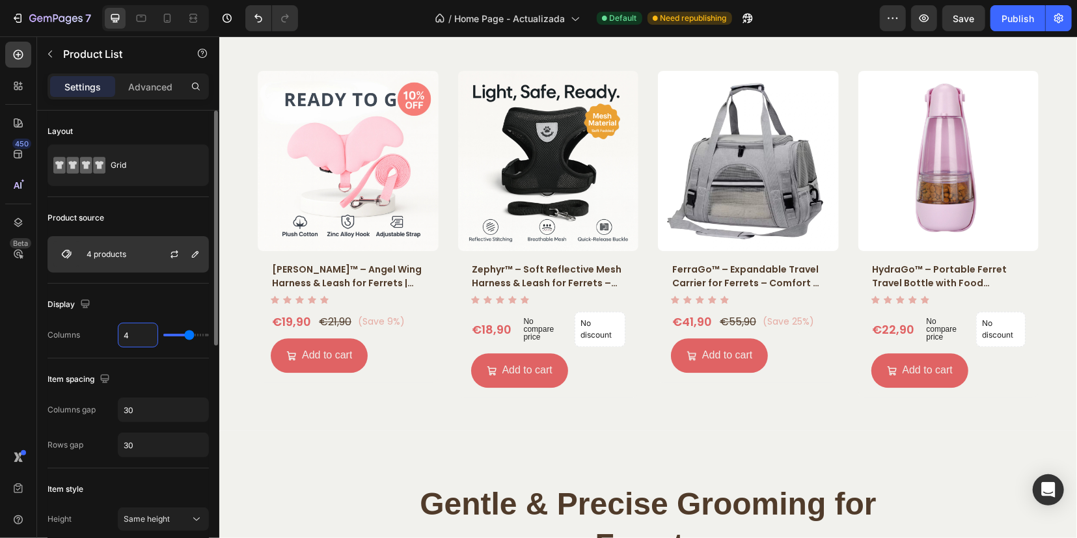
type input "4"
click at [107, 256] on p "4 products" at bounding box center [107, 254] width 40 height 9
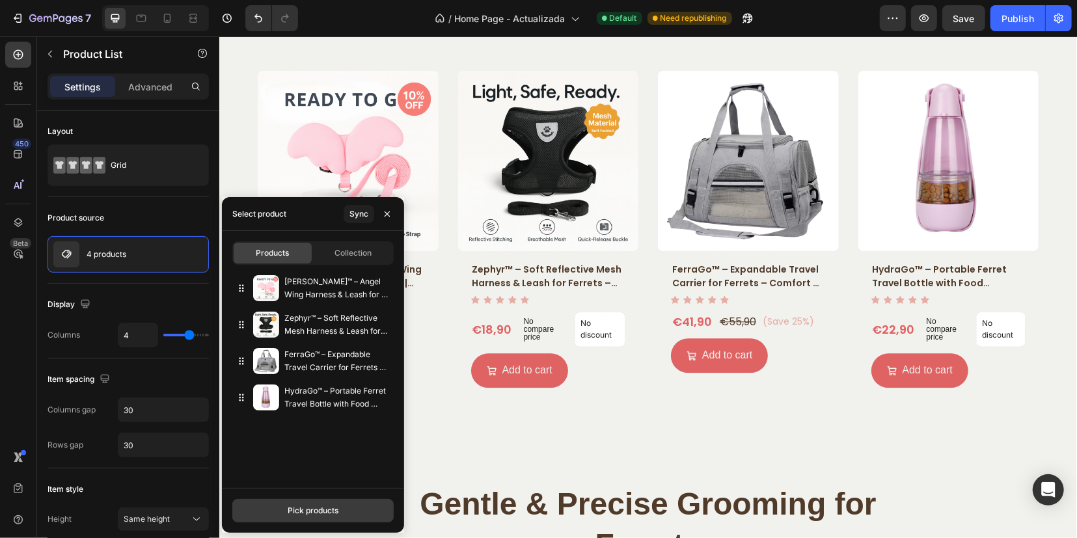
click at [324, 510] on div "Pick products" at bounding box center [313, 511] width 51 height 12
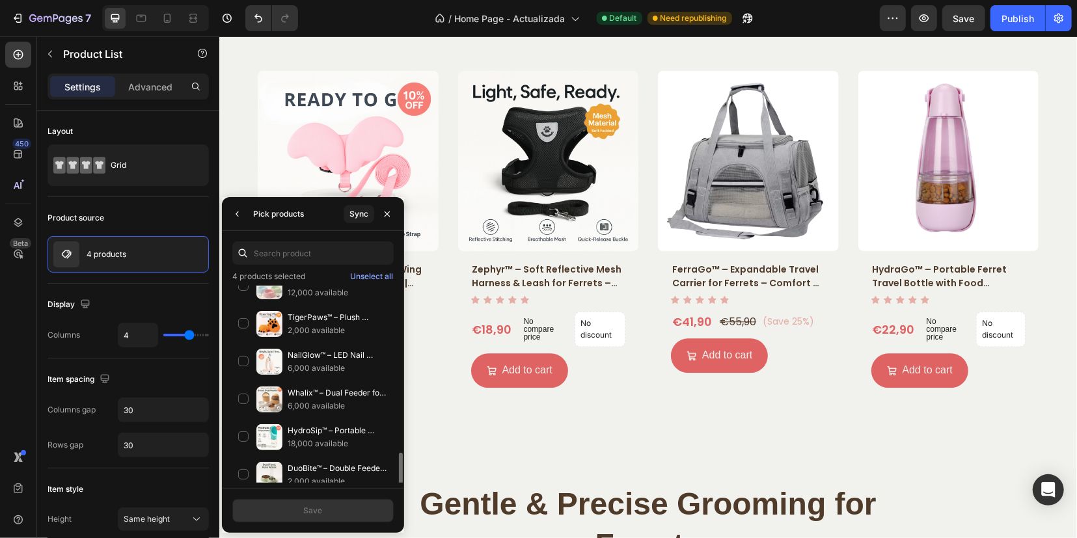
scroll to position [326, 0]
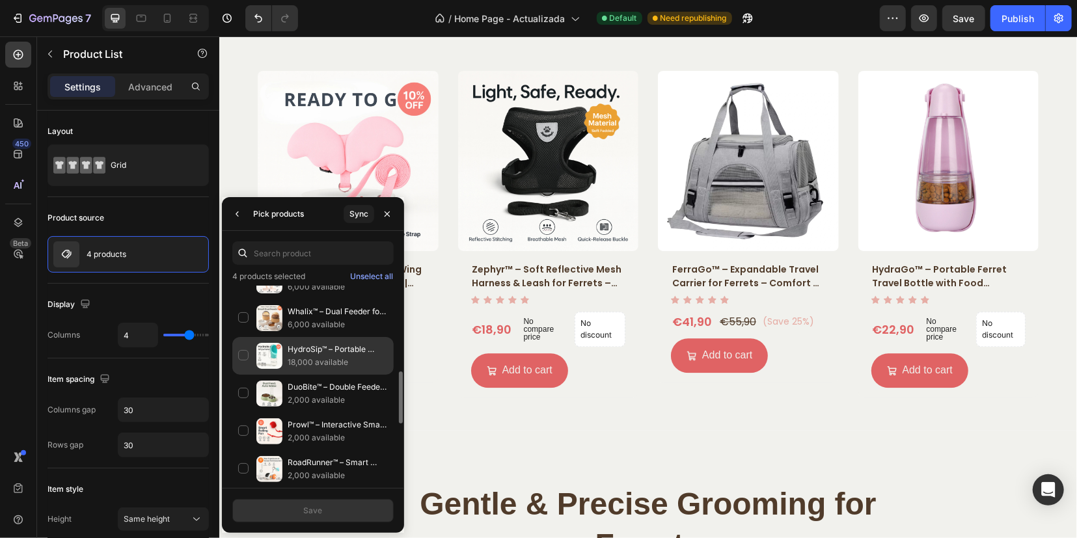
click at [251, 353] on div "HydroSip™ – Portable Water Bottle for Ferrets – Spill-Proof Hydration Anywhere …" at bounding box center [312, 356] width 161 height 38
click at [309, 518] on button "Save" at bounding box center [312, 510] width 161 height 23
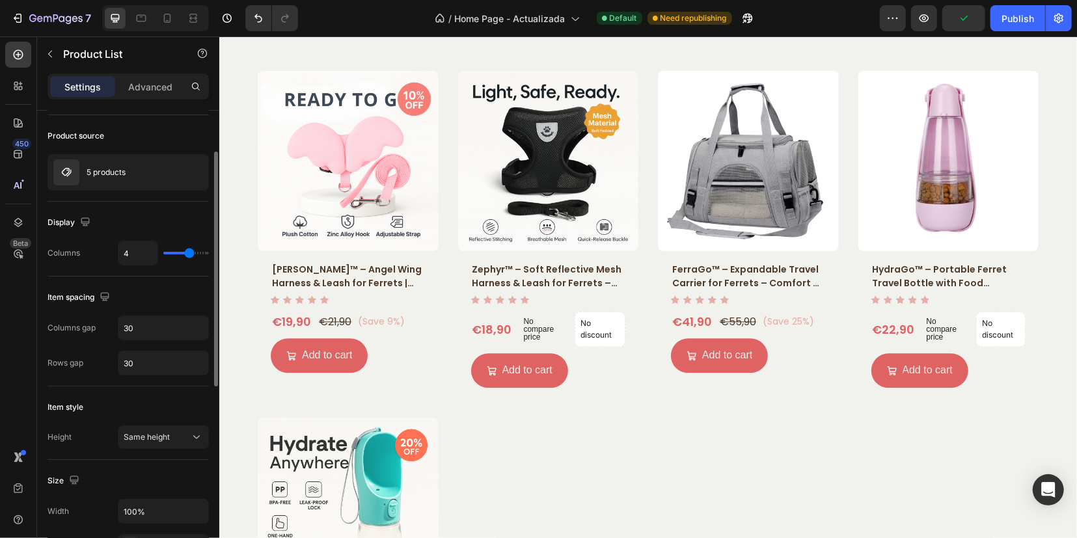
scroll to position [0, 0]
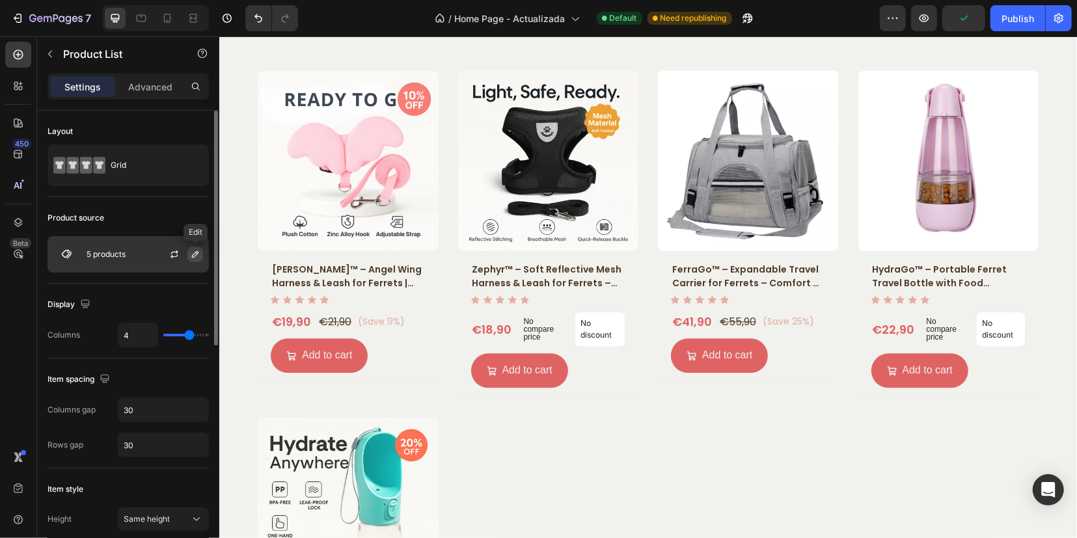
click at [195, 253] on icon "button" at bounding box center [195, 254] width 10 height 10
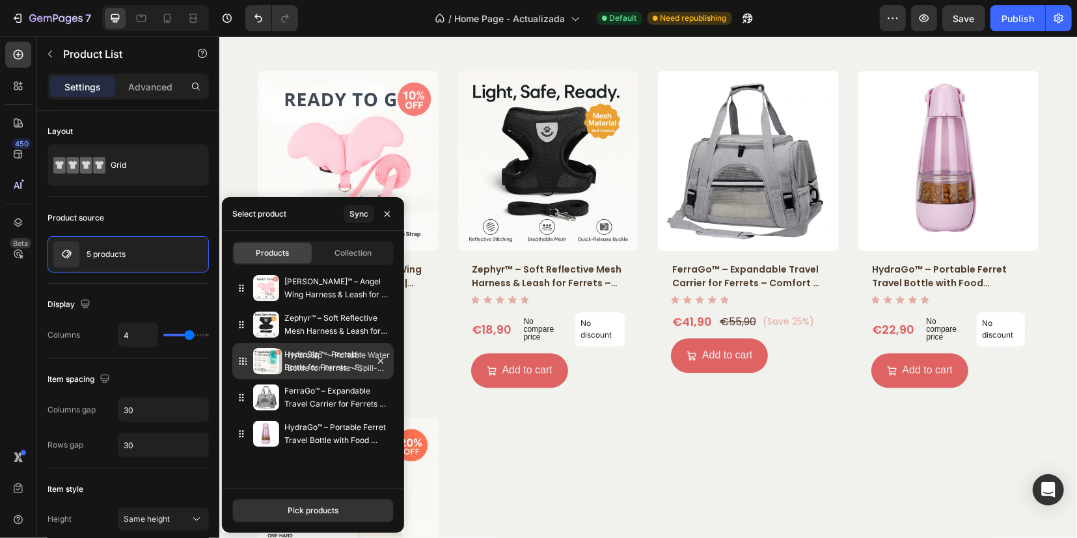
drag, startPoint x: 237, startPoint y: 432, endPoint x: 240, endPoint y: 359, distance: 72.3
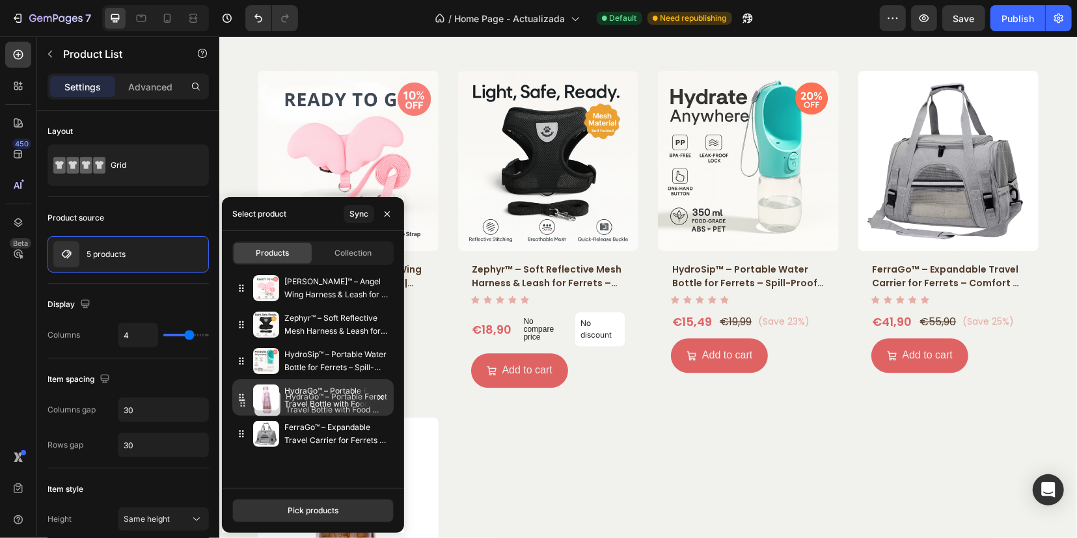
drag, startPoint x: 243, startPoint y: 428, endPoint x: 245, endPoint y: 398, distance: 30.6
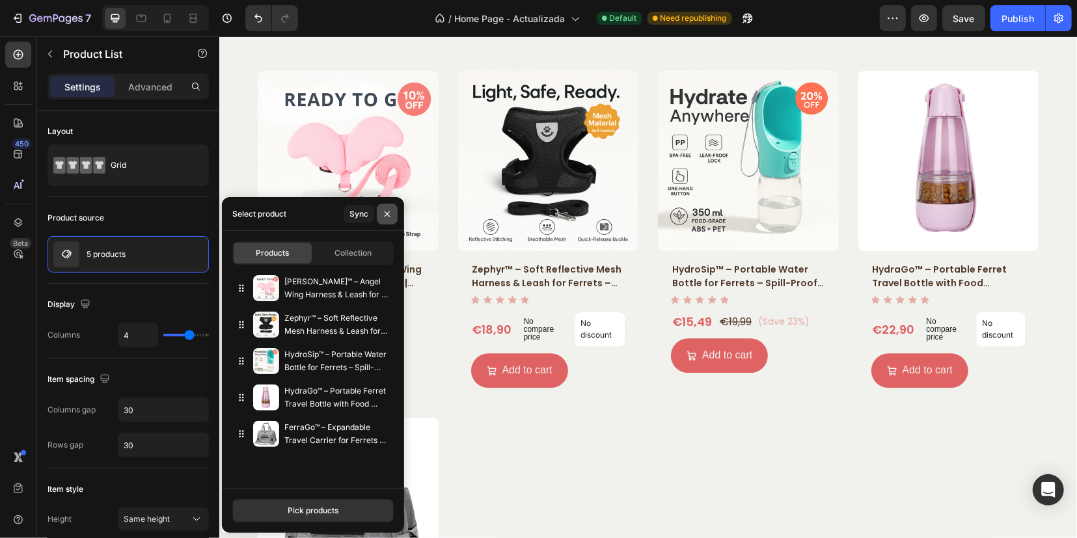
drag, startPoint x: 387, startPoint y: 211, endPoint x: 214, endPoint y: 176, distance: 176.6
click at [387, 211] on icon "button" at bounding box center [387, 214] width 10 height 10
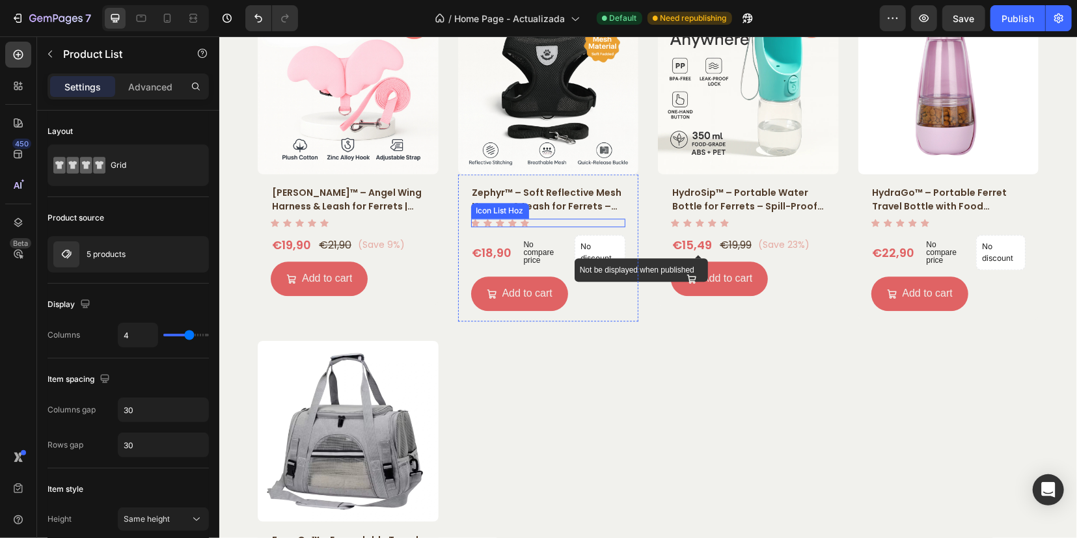
scroll to position [2116, 0]
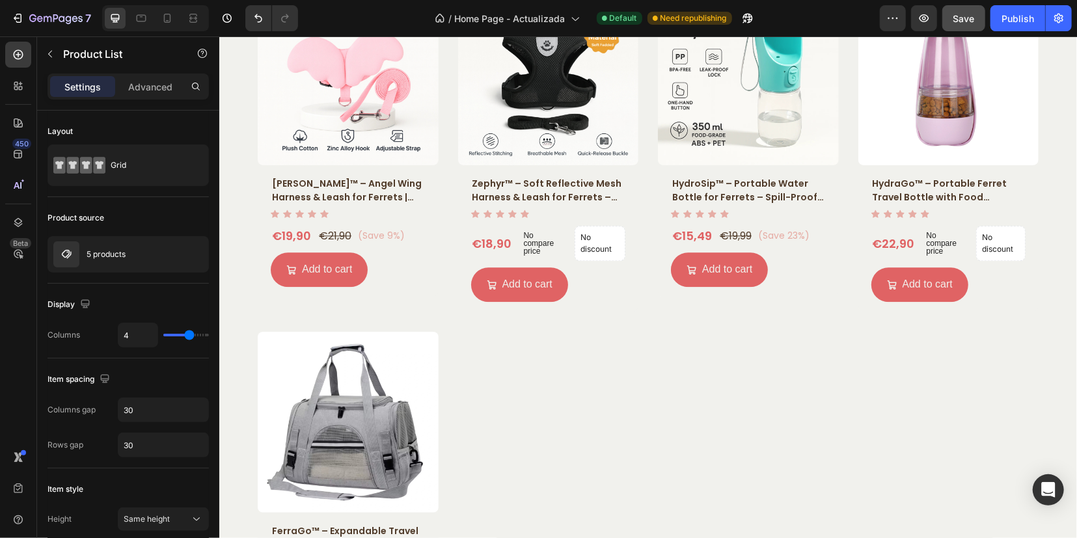
click at [967, 15] on span "Save" at bounding box center [964, 18] width 21 height 11
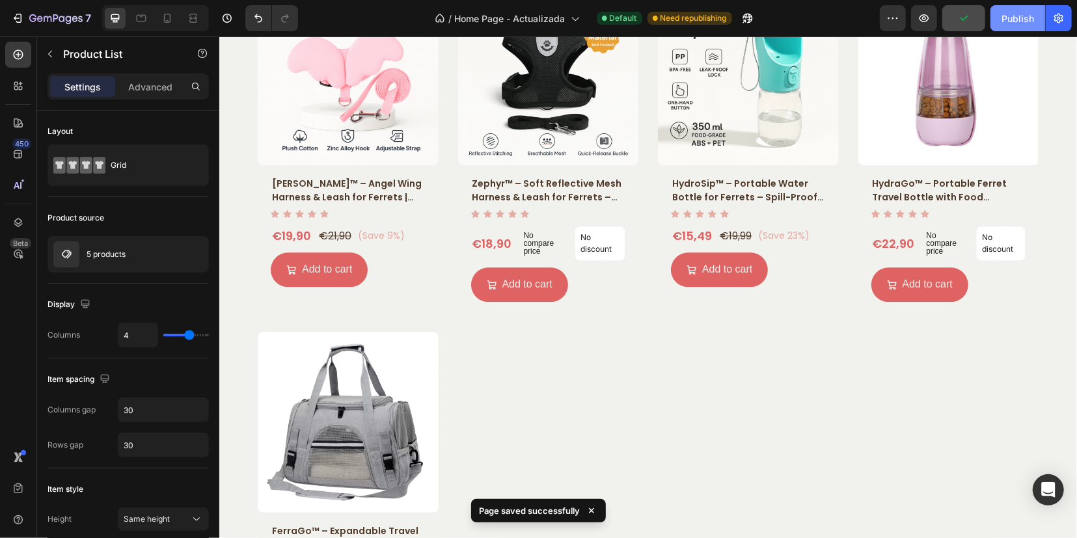
click at [1038, 16] on button "Publish" at bounding box center [1018, 18] width 55 height 26
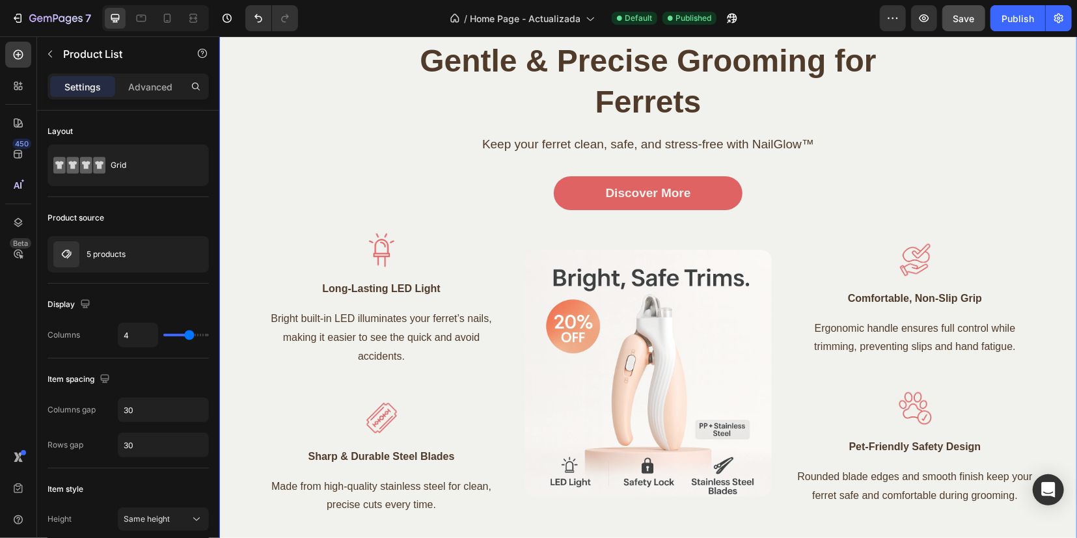
scroll to position [4069, 0]
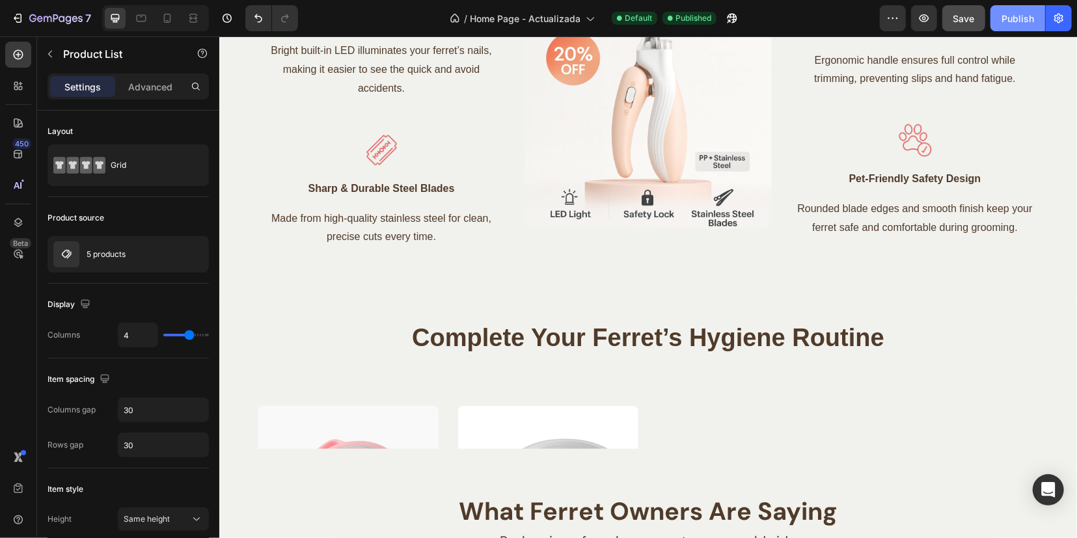
click at [1013, 25] on div "Publish" at bounding box center [1018, 19] width 33 height 14
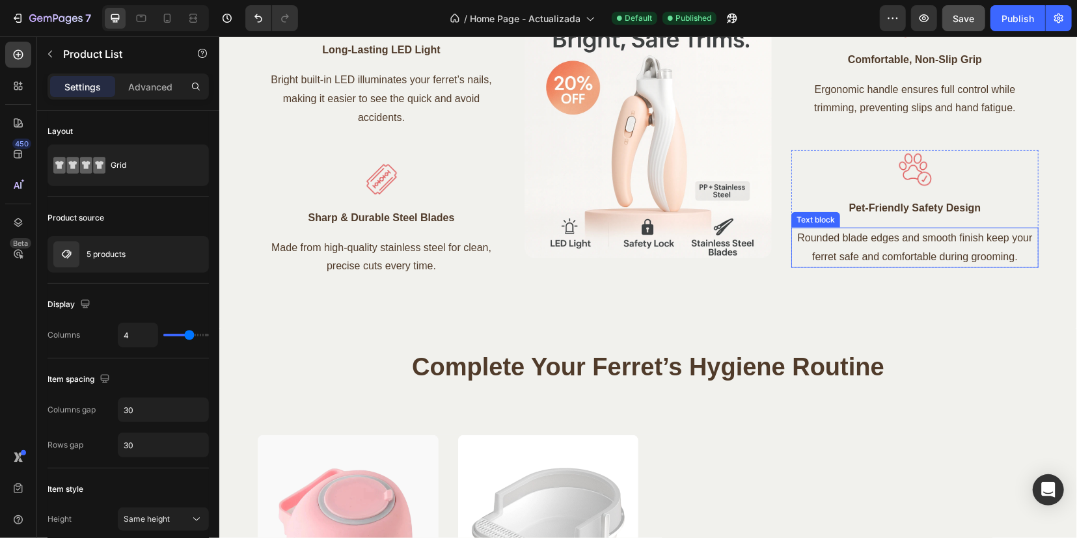
scroll to position [3903, 0]
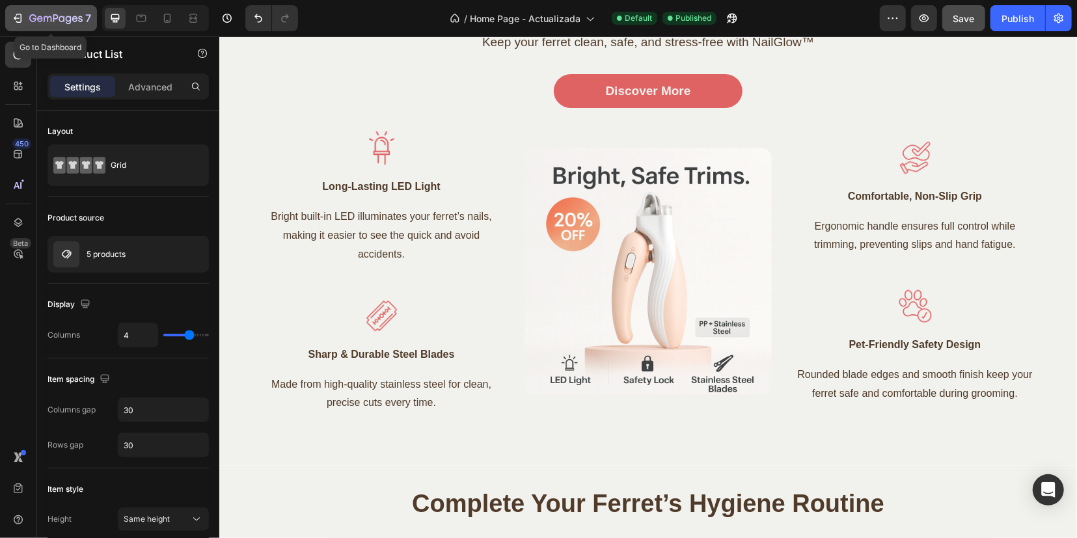
click at [31, 18] on icon "button" at bounding box center [55, 19] width 53 height 11
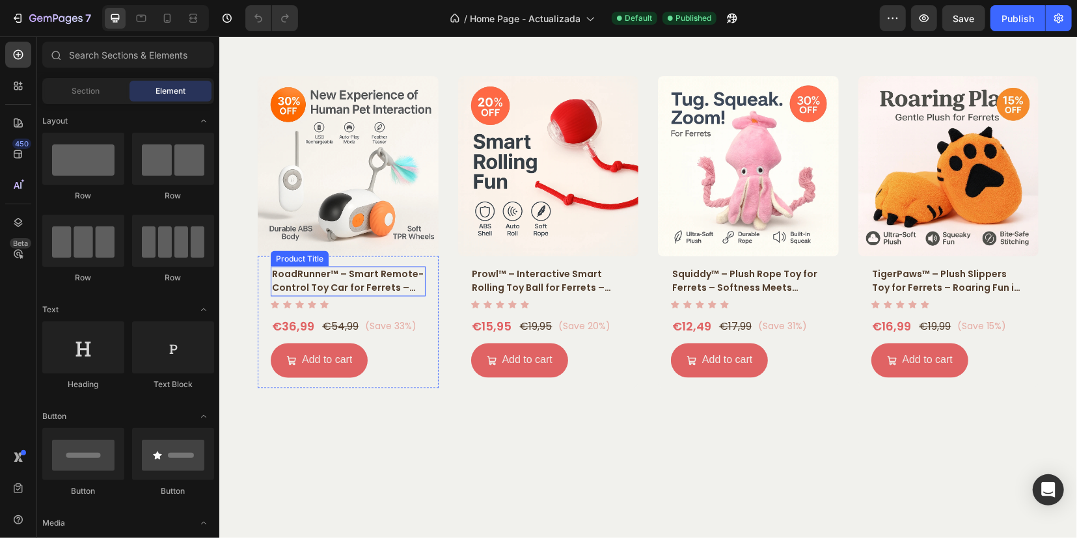
scroll to position [1465, 0]
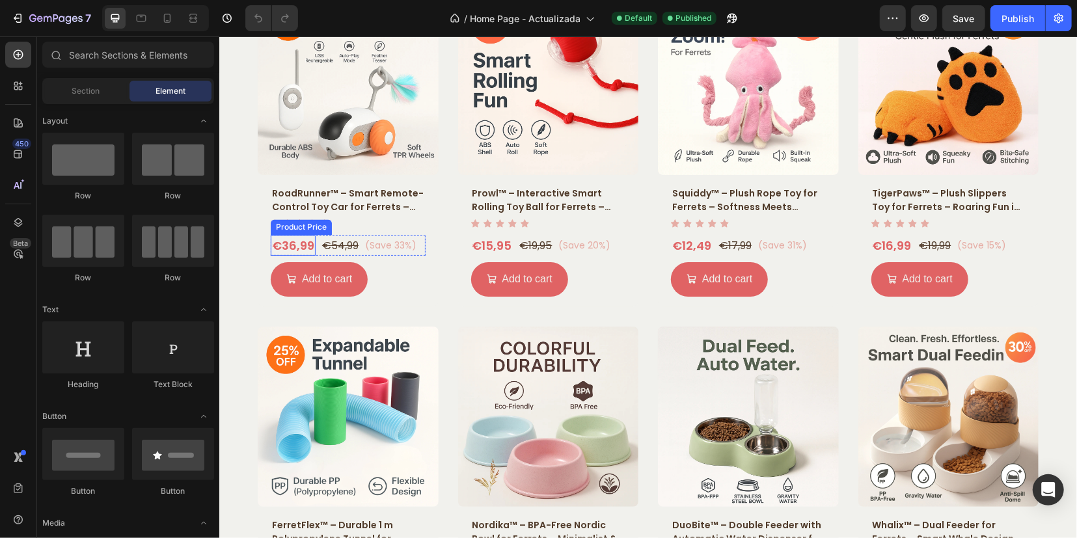
click at [286, 245] on div "€36,99" at bounding box center [292, 245] width 45 height 20
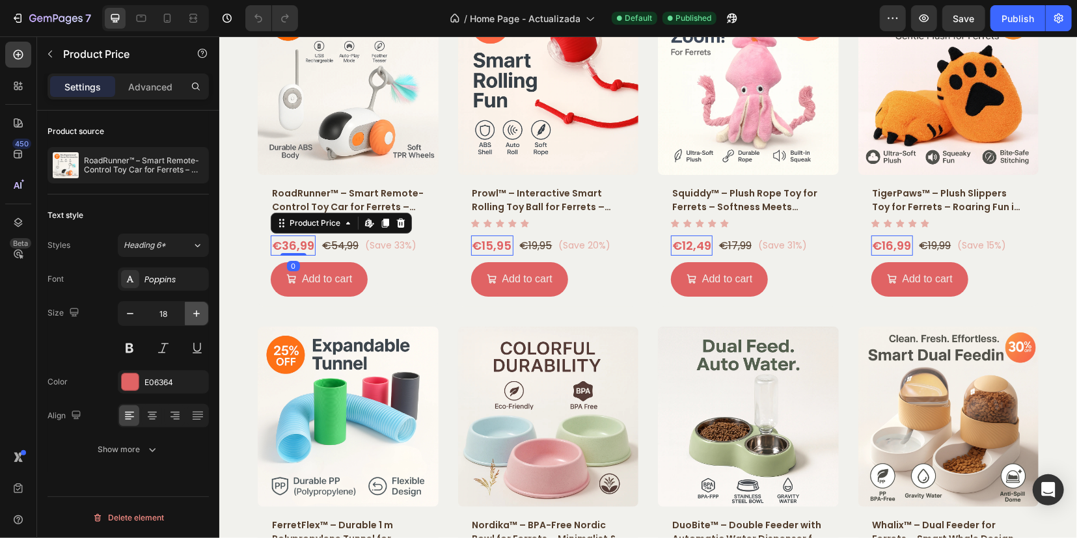
click at [191, 311] on icon "button" at bounding box center [196, 313] width 13 height 13
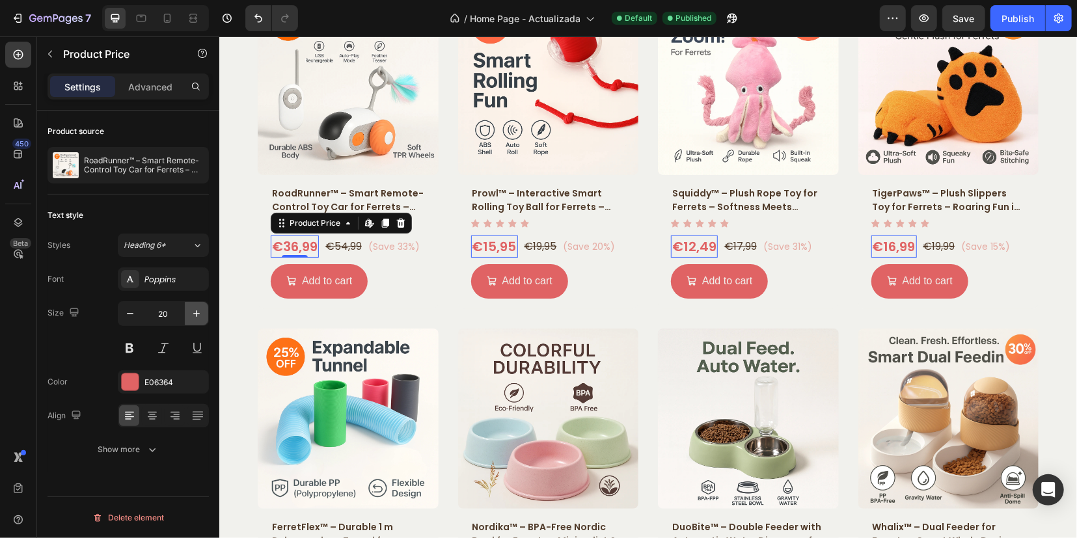
click at [191, 311] on icon "button" at bounding box center [196, 313] width 13 height 13
type input "21"
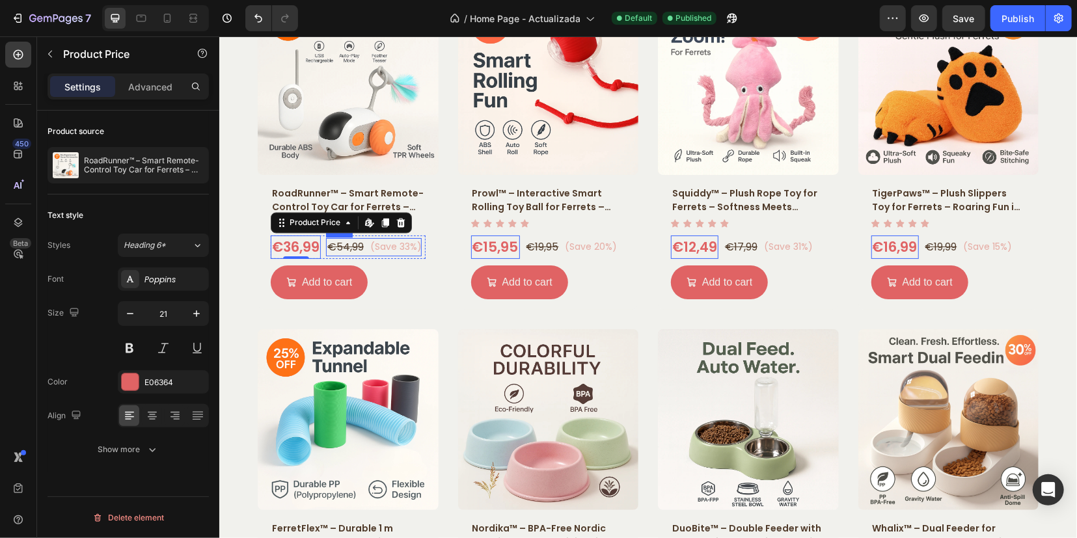
click at [361, 250] on div "€54,99 Product Price Product Price (Save 33%) Product Badge Row" at bounding box center [373, 247] width 96 height 18
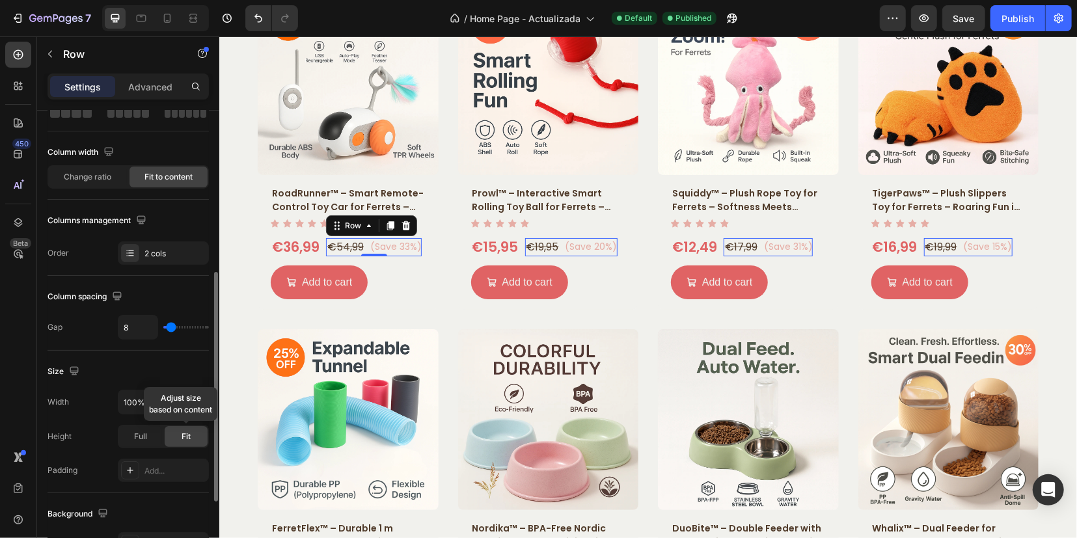
scroll to position [163, 0]
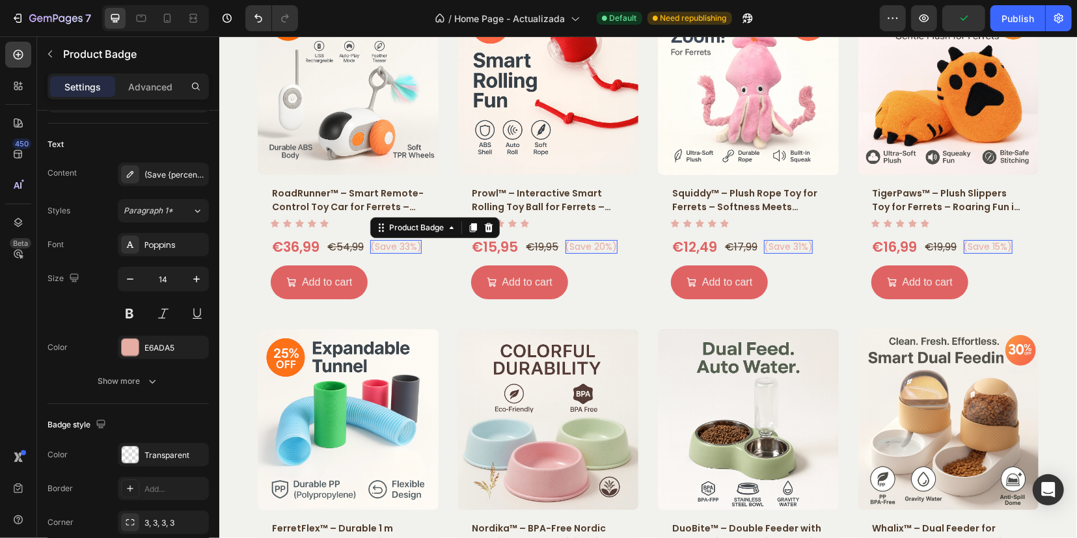
click at [396, 243] on pre "(Save 33%)" at bounding box center [395, 247] width 51 height 14
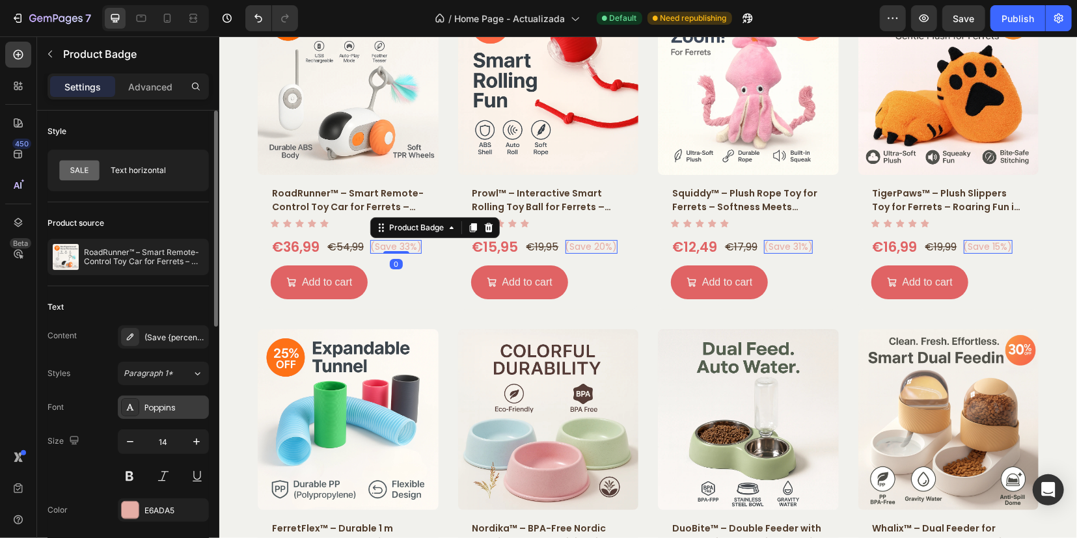
scroll to position [81, 0]
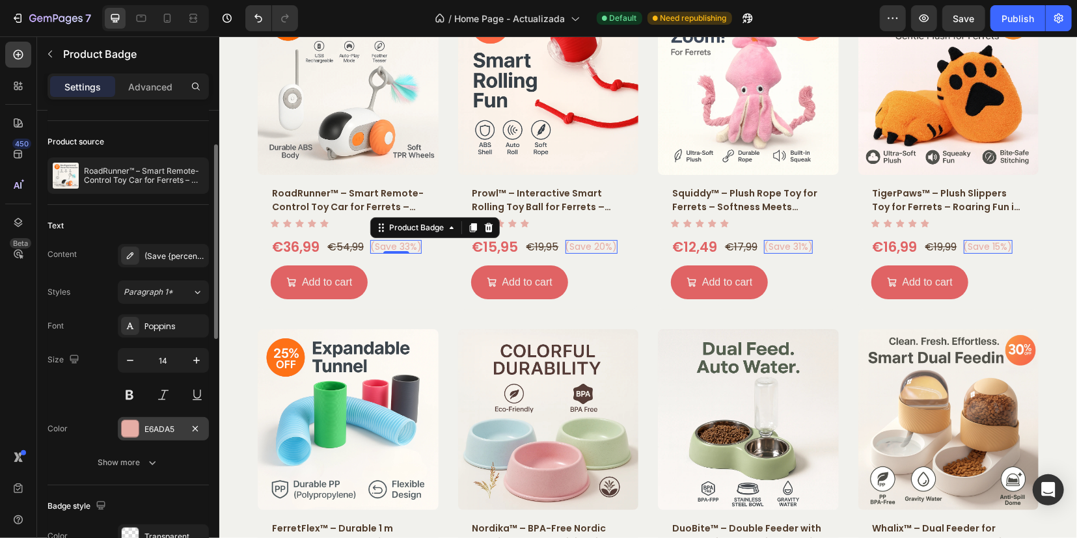
click at [130, 422] on div at bounding box center [130, 429] width 17 height 17
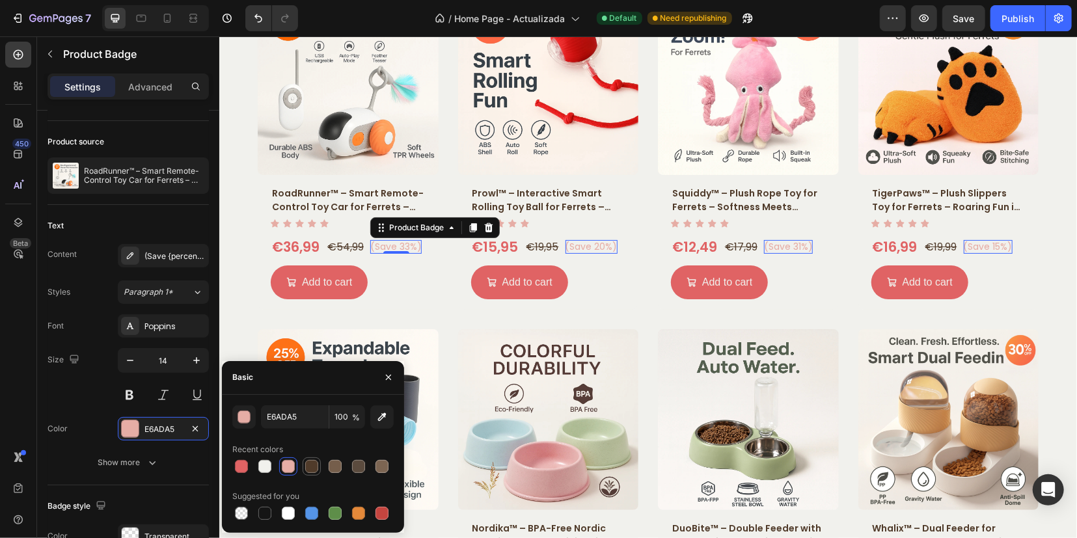
click at [307, 465] on div at bounding box center [311, 466] width 13 height 13
type input "503B2A"
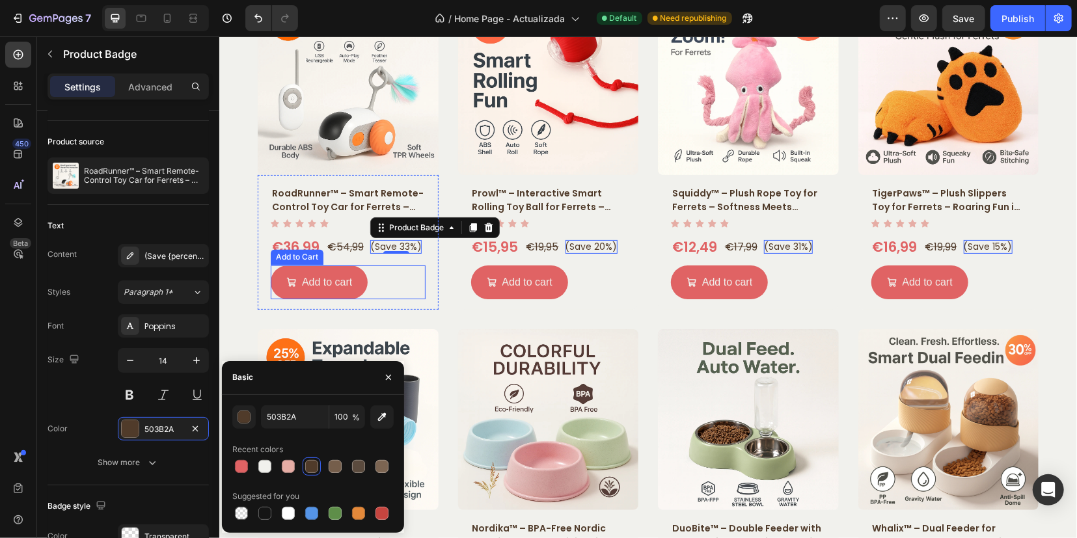
click at [395, 297] on div "Add to cart Add to Cart" at bounding box center [347, 282] width 155 height 35
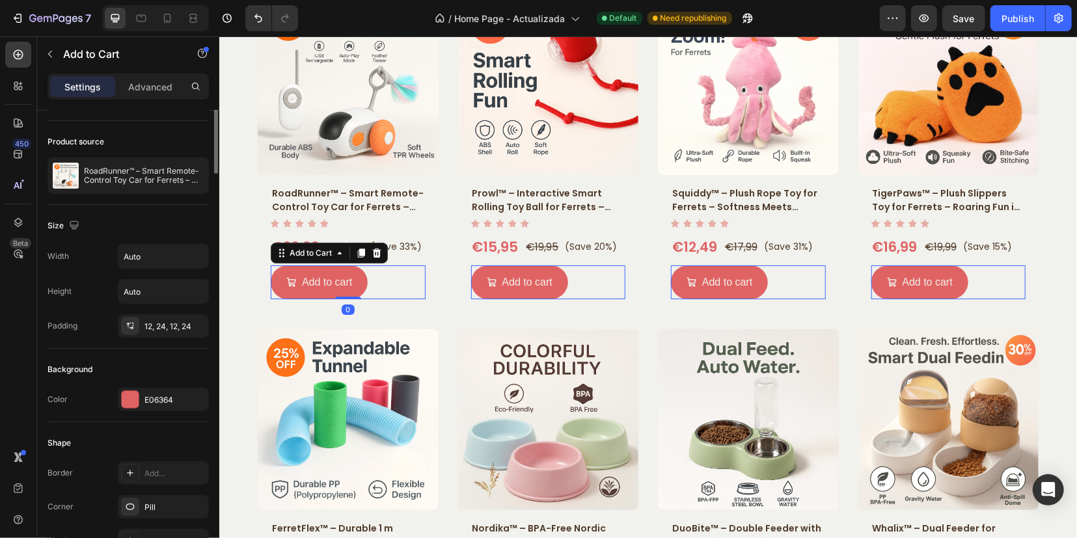
scroll to position [0, 0]
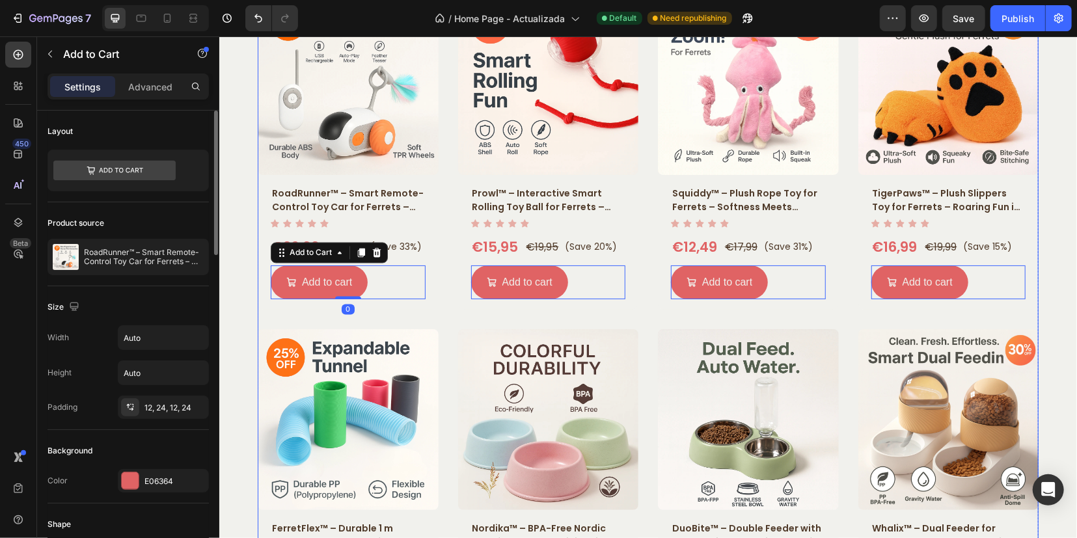
click at [430, 314] on div "Product Images RoadRunner™ – Smart Remote-Control Toy Car for Ferrets – Dual Mo…" at bounding box center [647, 499] width 781 height 1010
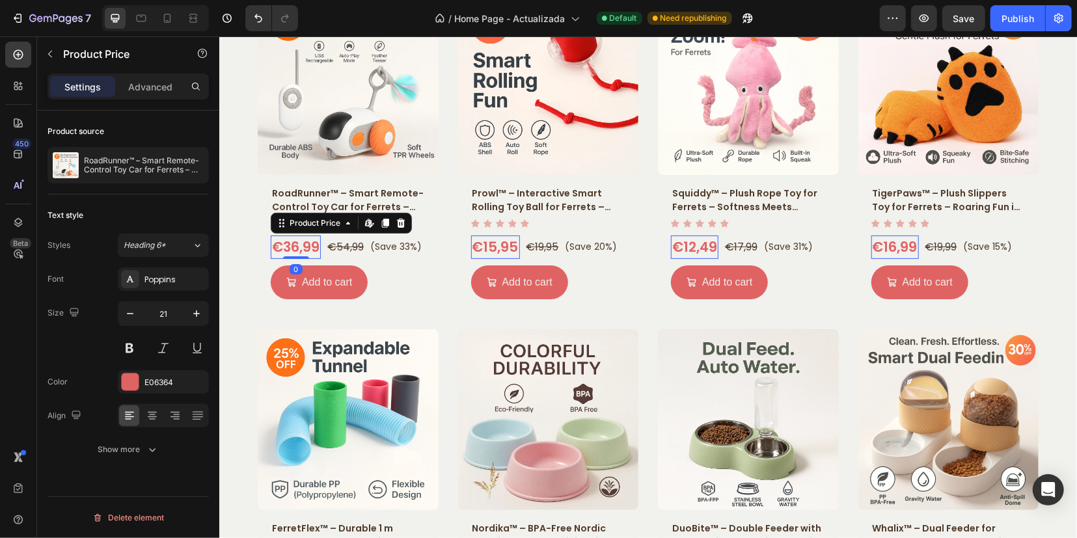
click at [293, 247] on div "€36,99" at bounding box center [295, 246] width 50 height 23
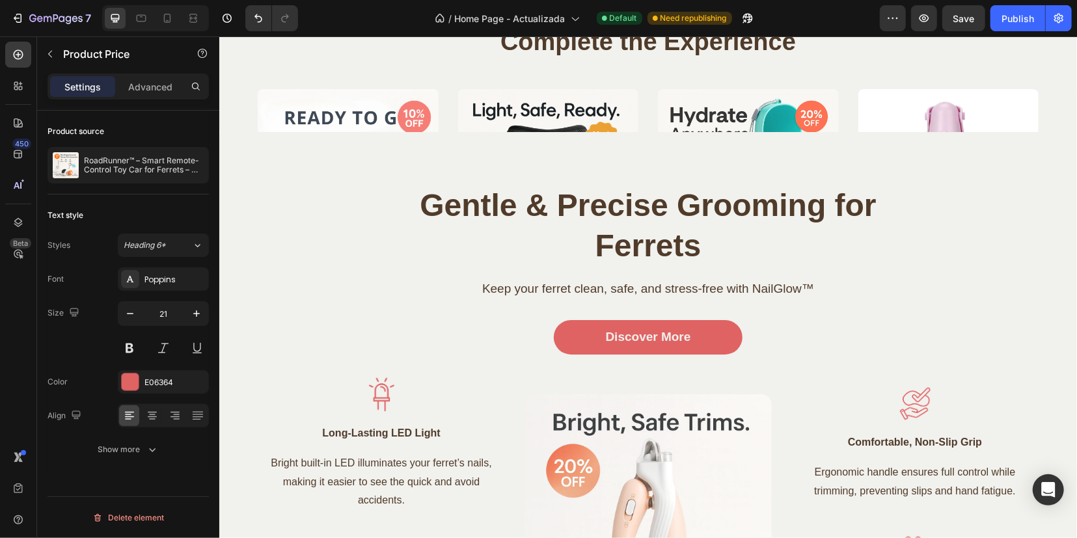
scroll to position [3011, 0]
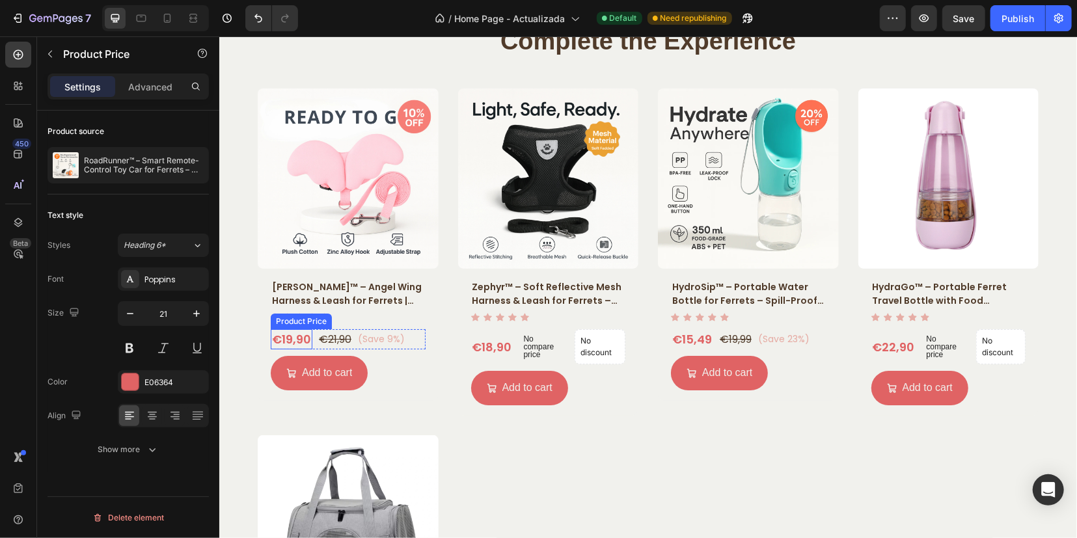
click at [270, 338] on div "€19,90" at bounding box center [291, 339] width 42 height 20
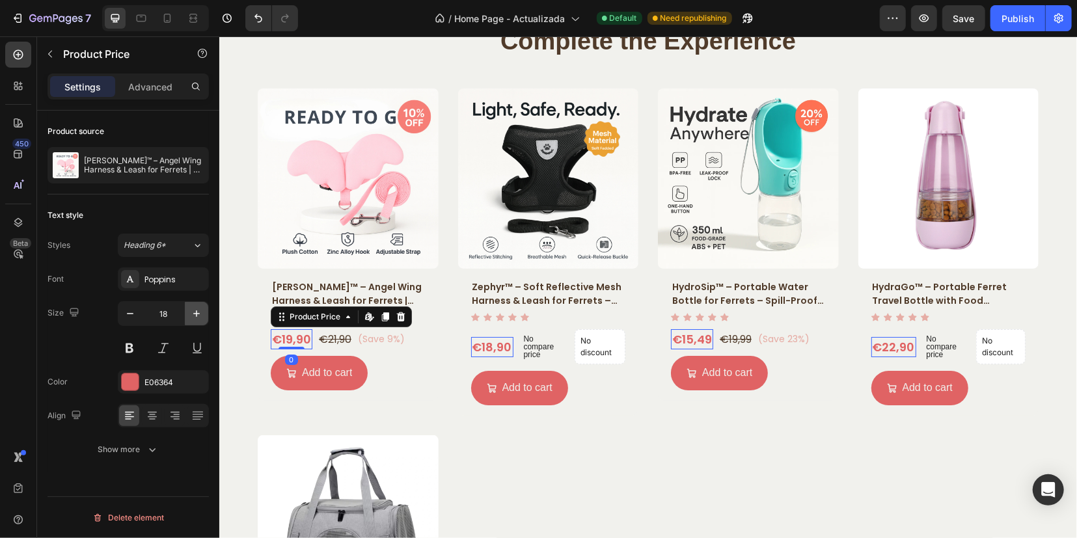
click at [199, 316] on icon "button" at bounding box center [196, 313] width 13 height 13
type input "21"
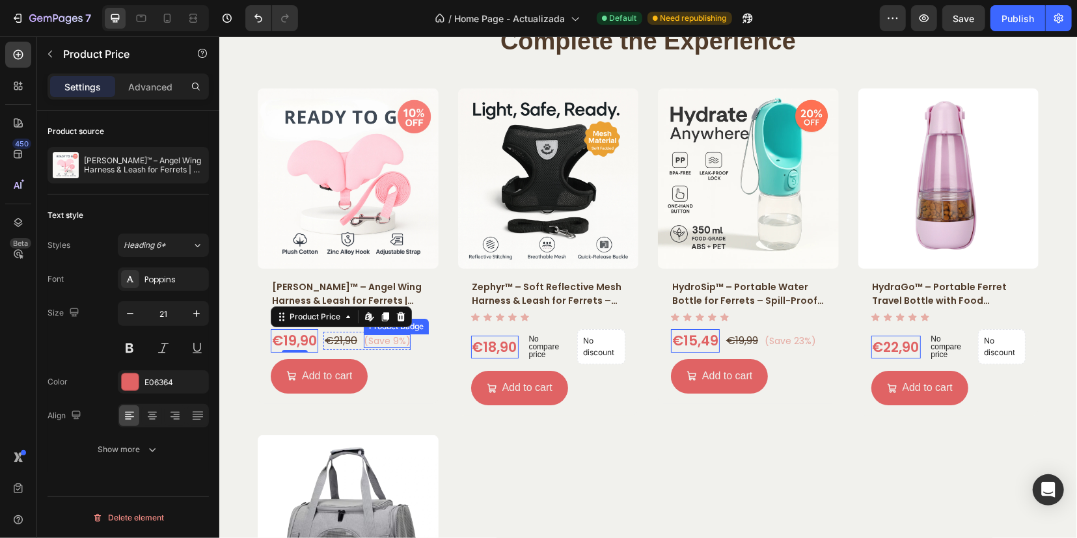
click at [372, 340] on pre "(Save 9%)" at bounding box center [386, 341] width 47 height 14
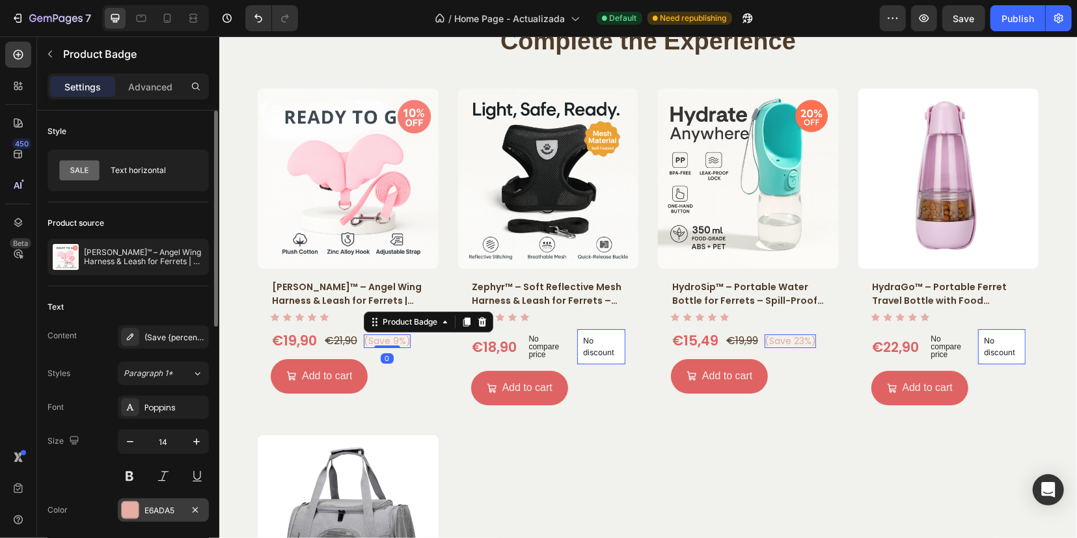
click at [132, 508] on div at bounding box center [130, 510] width 17 height 17
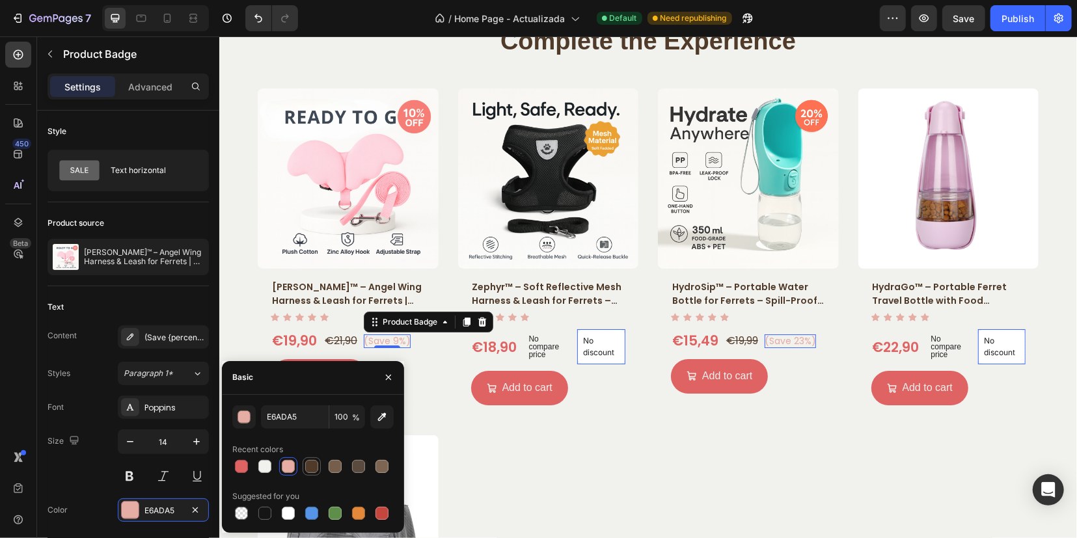
click at [308, 465] on div at bounding box center [311, 466] width 13 height 13
type input "503B2A"
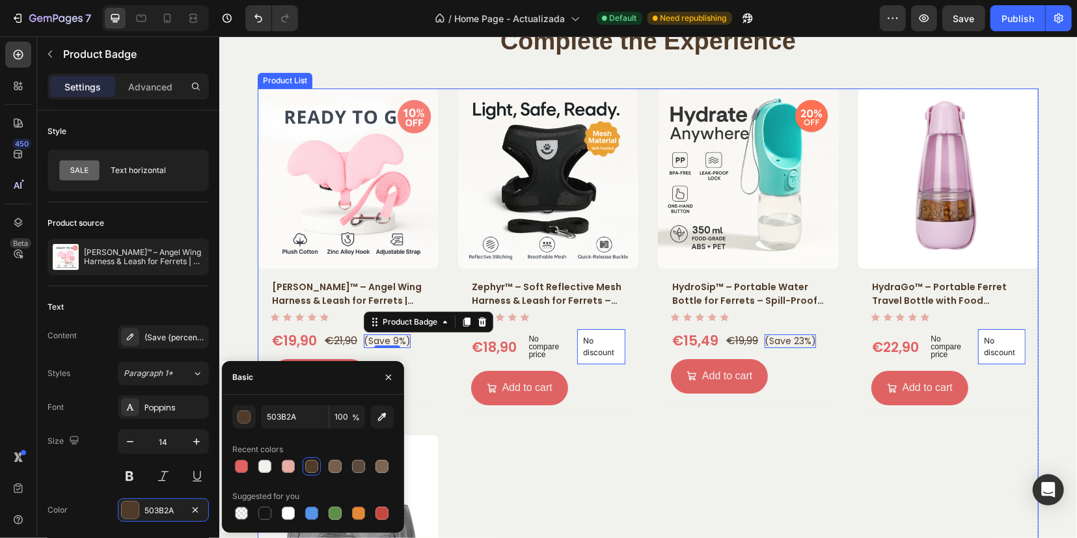
click at [531, 433] on div "Product Images Aurea™ – Angel Wing Harness & Leash for Ferrets | Feather-Light …" at bounding box center [647, 419] width 781 height 663
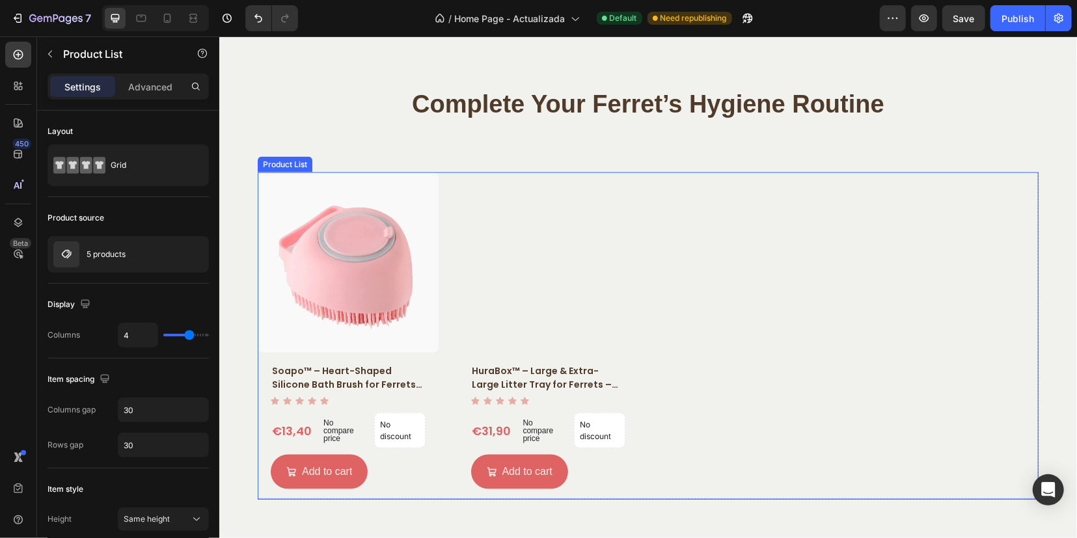
scroll to position [4394, 0]
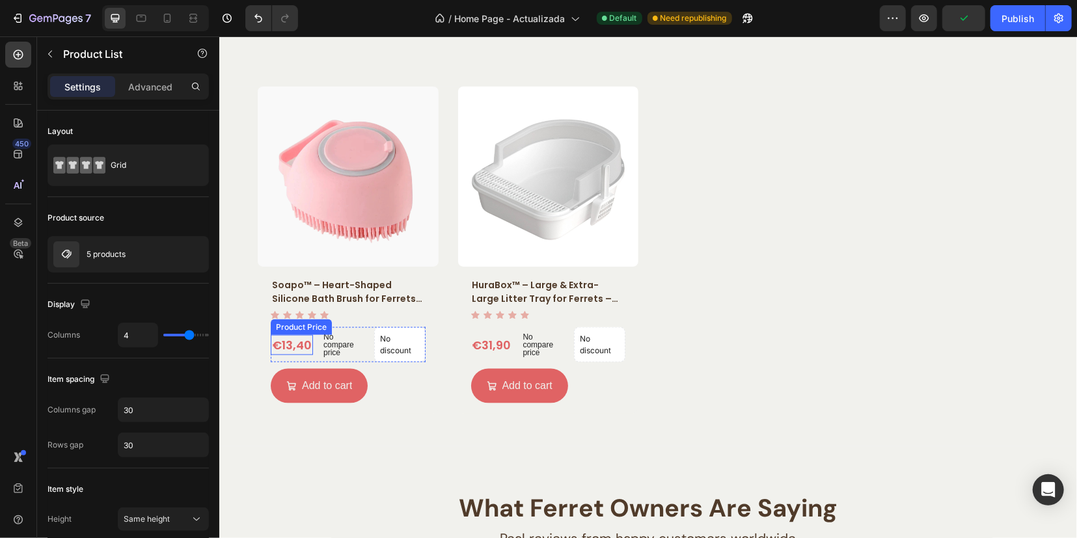
click at [275, 342] on div "€13,40" at bounding box center [291, 345] width 42 height 20
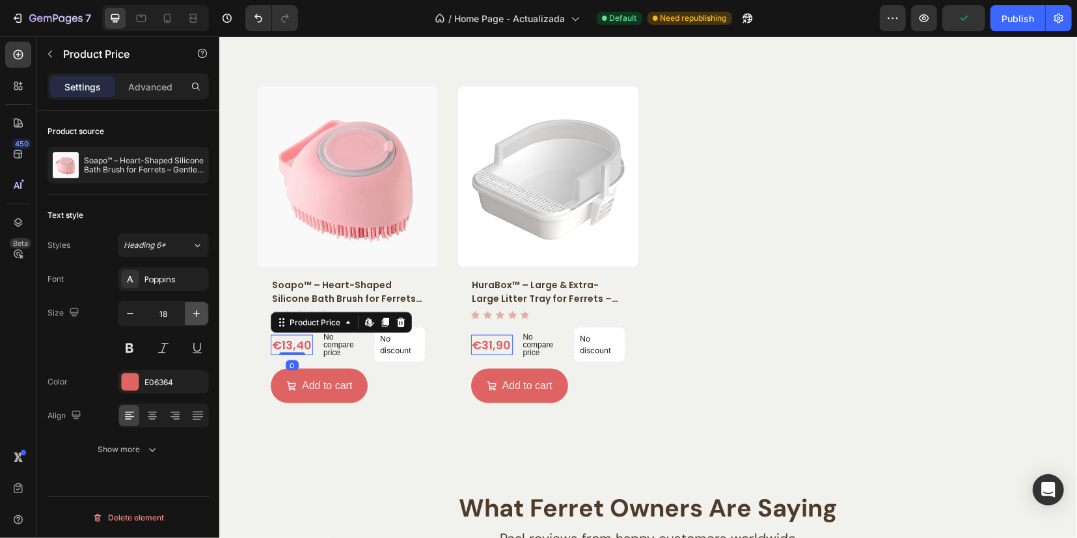
click at [197, 315] on icon "button" at bounding box center [196, 313] width 13 height 13
type input "21"
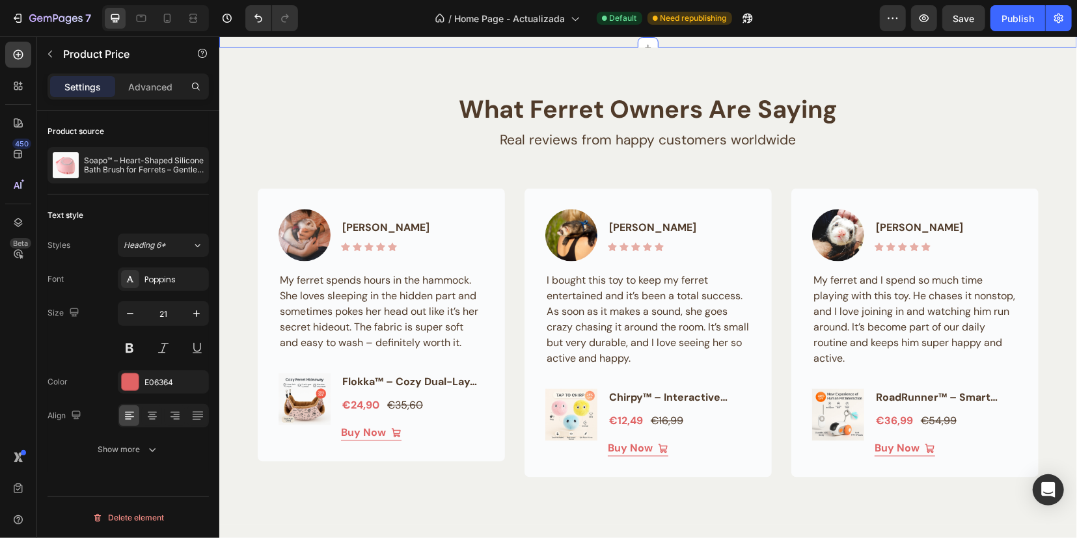
scroll to position [4557, 0]
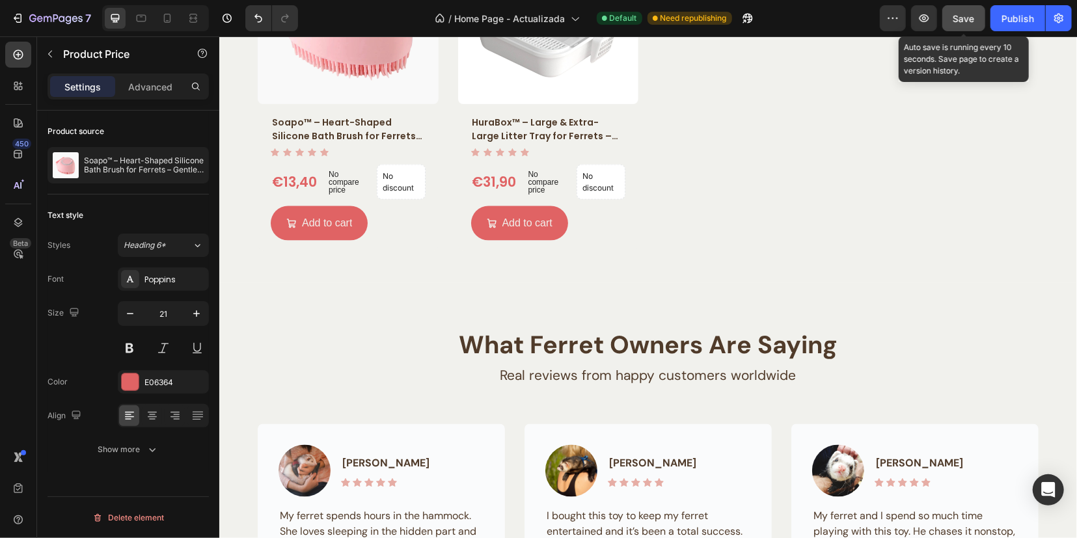
click at [961, 25] on div "Save" at bounding box center [964, 19] width 21 height 14
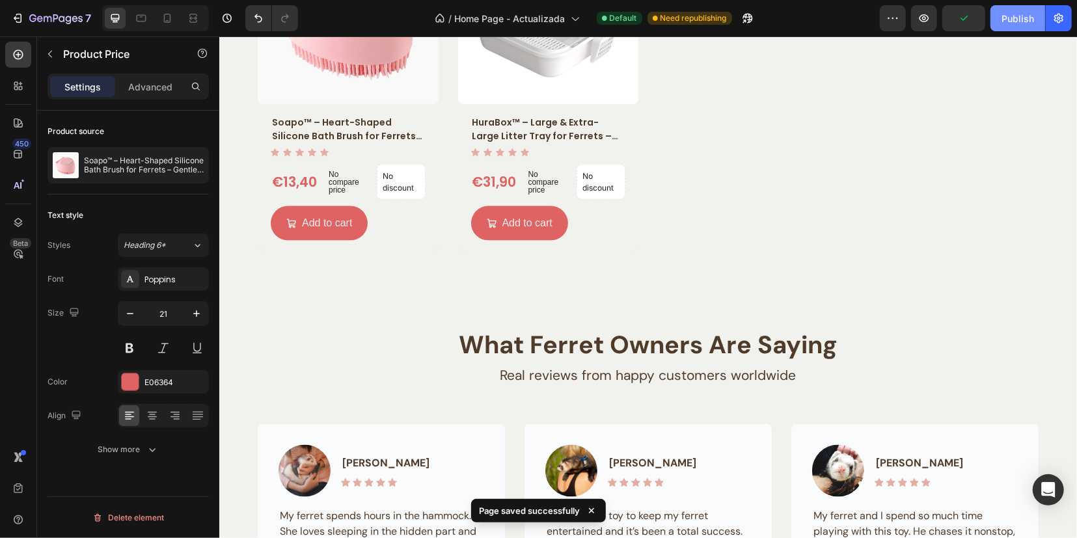
click at [1018, 10] on button "Publish" at bounding box center [1018, 18] width 55 height 26
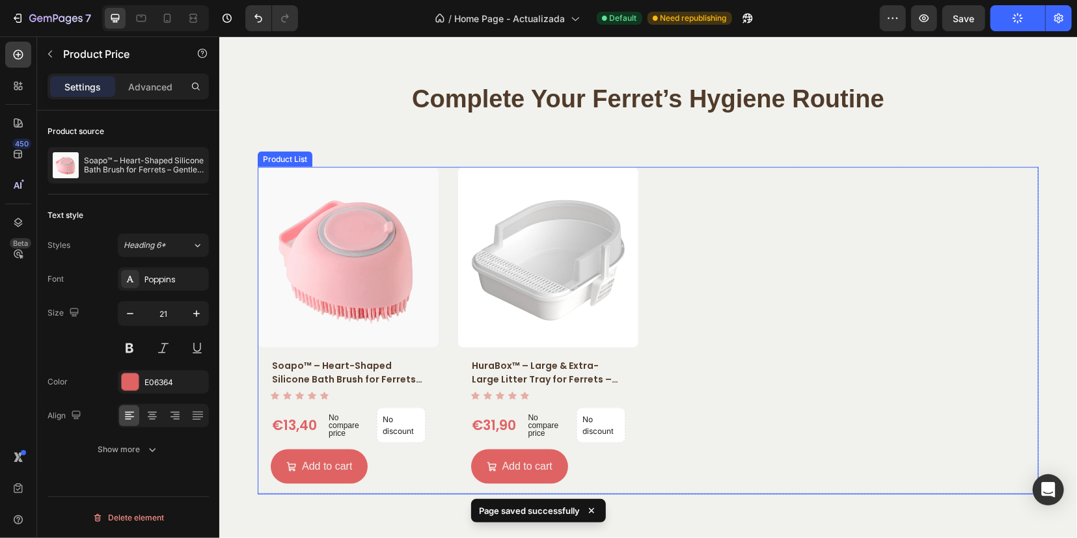
scroll to position [4313, 0]
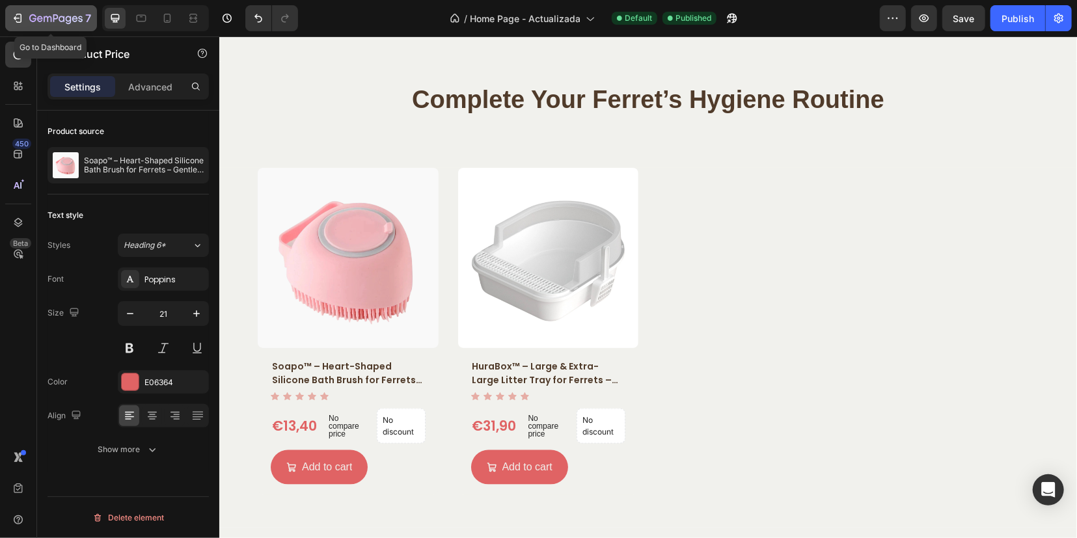
click at [58, 16] on icon "button" at bounding box center [55, 19] width 53 height 11
